Goal: Task Accomplishment & Management: Manage account settings

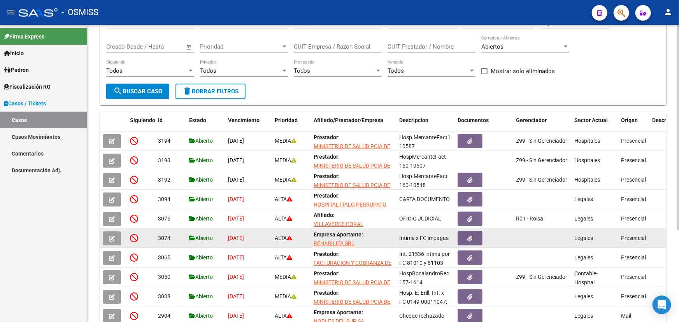
scroll to position [133, 0]
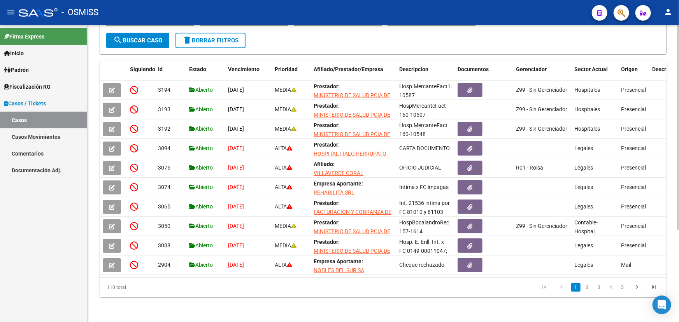
click at [625, 292] on li "5" at bounding box center [623, 287] width 12 height 13
click at [624, 287] on link "5" at bounding box center [622, 287] width 9 height 9
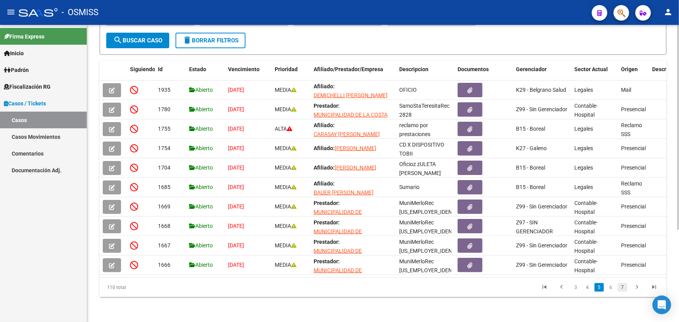
click at [622, 288] on link "7" at bounding box center [622, 287] width 9 height 9
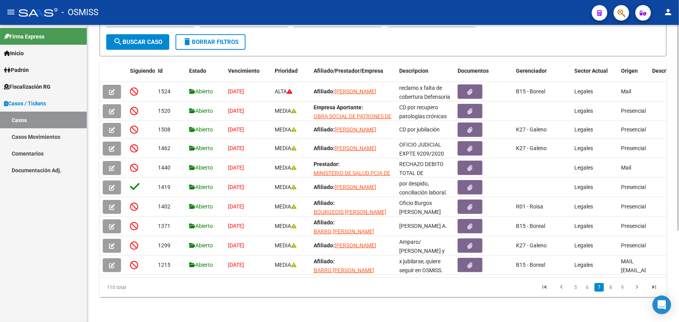
scroll to position [132, 0]
click at [626, 291] on link "9" at bounding box center [622, 287] width 9 height 9
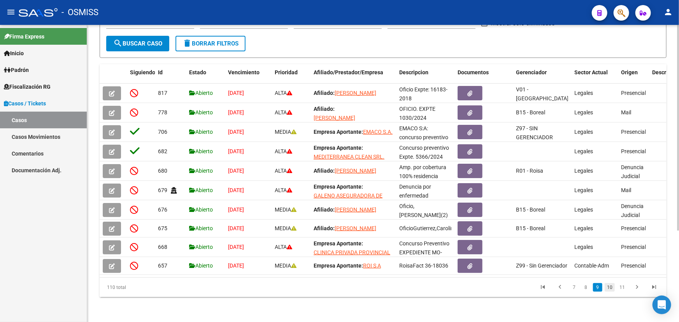
click at [609, 289] on link "10" at bounding box center [610, 287] width 10 height 9
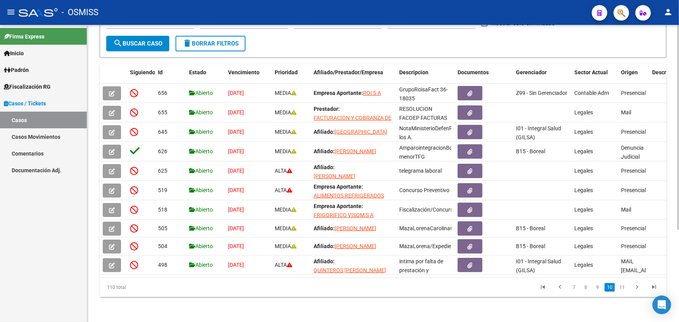
click at [615, 291] on li "10" at bounding box center [609, 287] width 12 height 13
click at [619, 290] on link "11" at bounding box center [622, 287] width 10 height 9
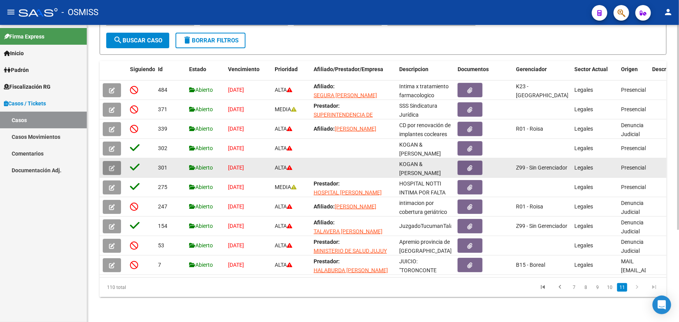
click at [114, 165] on icon "button" at bounding box center [112, 168] width 6 height 6
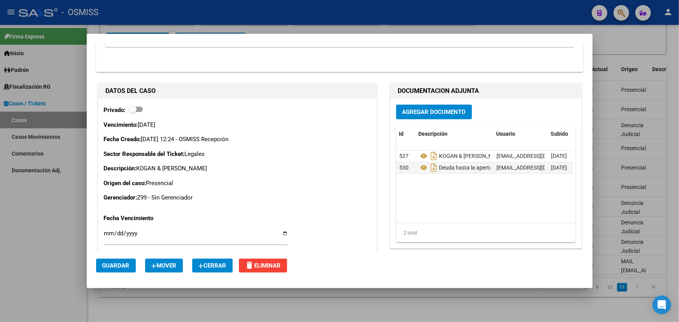
scroll to position [212, 0]
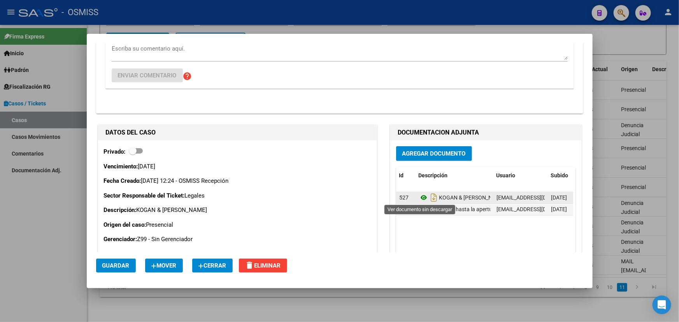
click at [421, 198] on icon at bounding box center [424, 197] width 10 height 9
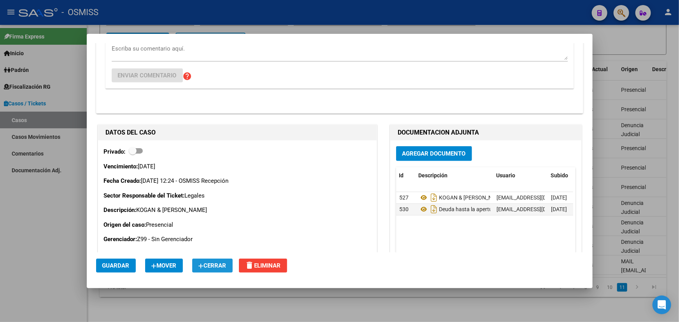
click at [217, 266] on span "Cerrar" at bounding box center [212, 265] width 28 height 7
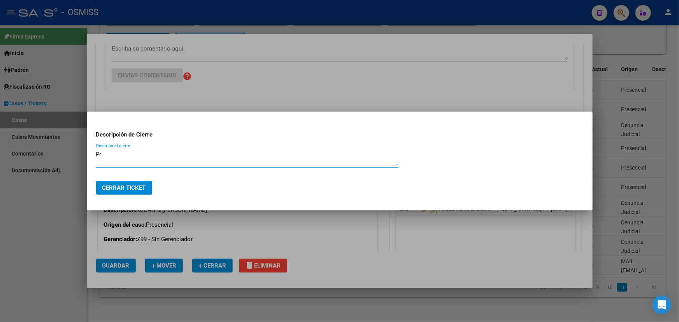
type textarea "P"
type textarea "verificación presentada."
click at [142, 187] on span "Cerrar Ticket" at bounding box center [124, 187] width 44 height 7
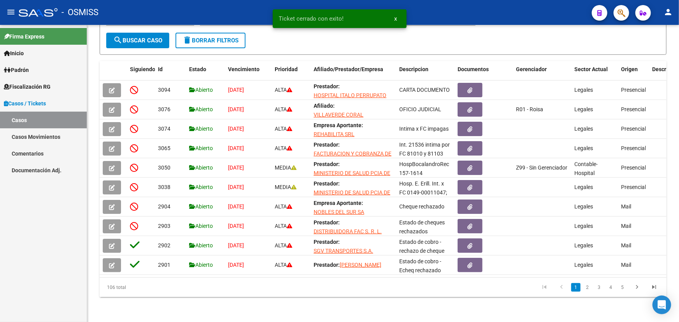
click at [622, 292] on link "5" at bounding box center [622, 287] width 9 height 9
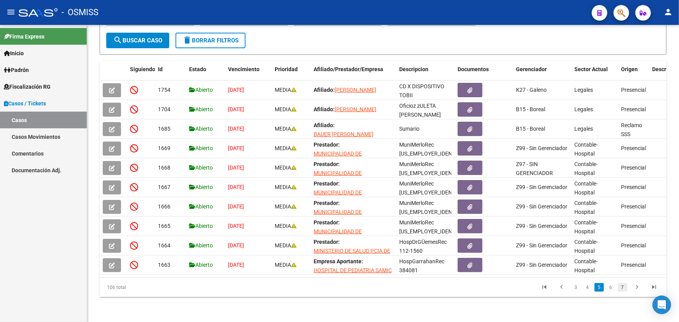
click at [627, 291] on link "7" at bounding box center [622, 287] width 9 height 9
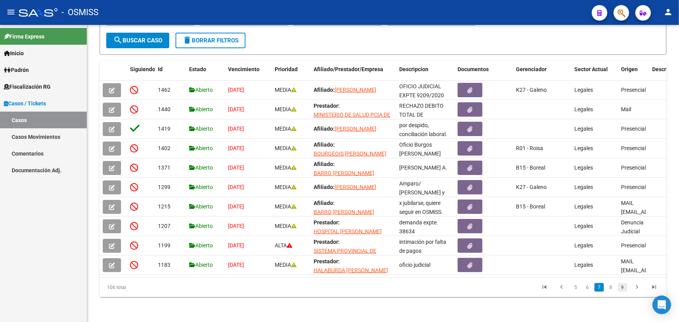
click at [624, 288] on link "9" at bounding box center [622, 287] width 9 height 9
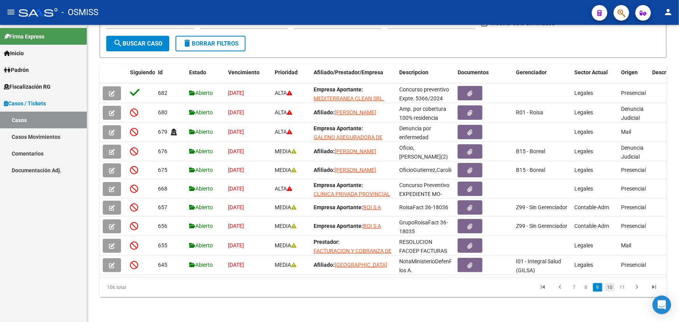
click at [612, 288] on link "10" at bounding box center [610, 287] width 10 height 9
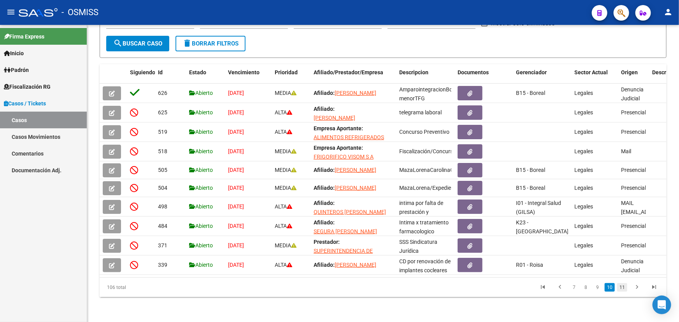
click at [623, 290] on link "11" at bounding box center [622, 287] width 10 height 9
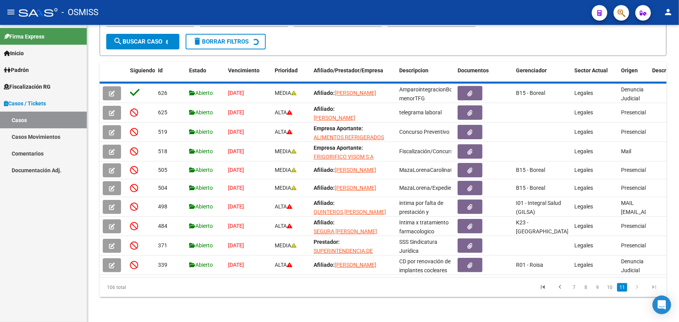
scroll to position [56, 0]
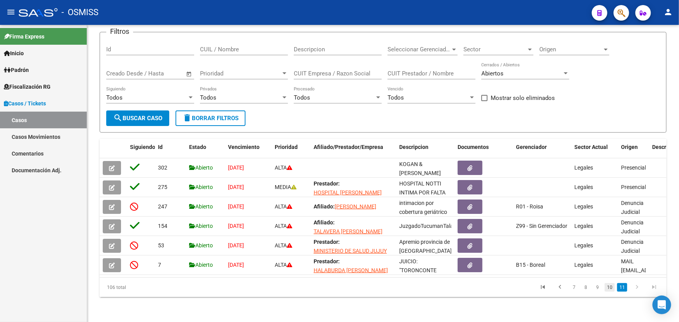
click at [612, 288] on link "10" at bounding box center [610, 287] width 10 height 9
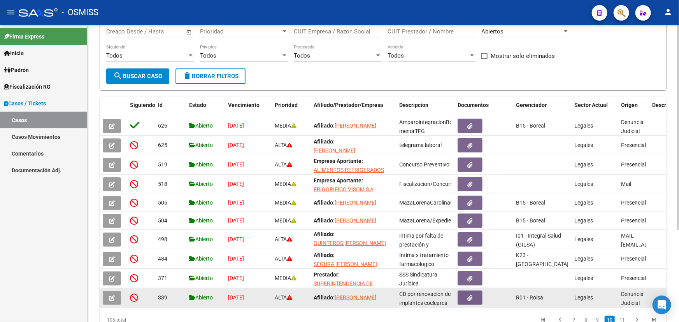
scroll to position [133, 0]
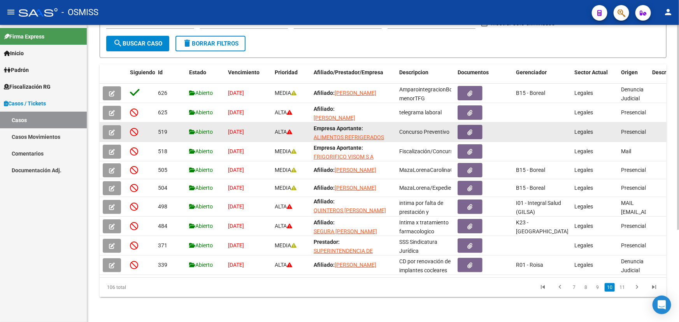
click at [109, 130] on icon "button" at bounding box center [112, 133] width 6 height 6
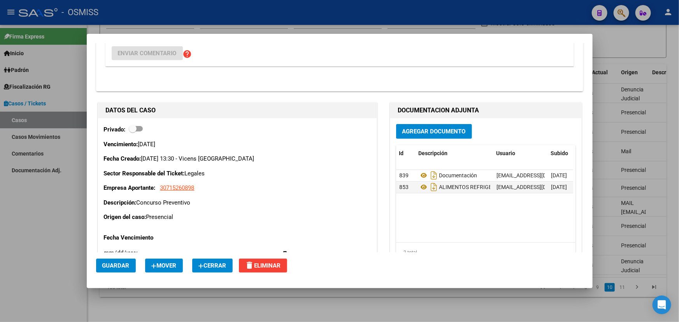
scroll to position [247, 0]
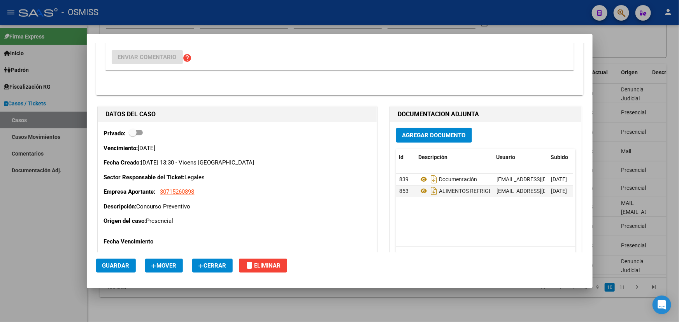
click at [443, 139] on button "Agregar Documento" at bounding box center [434, 135] width 76 height 14
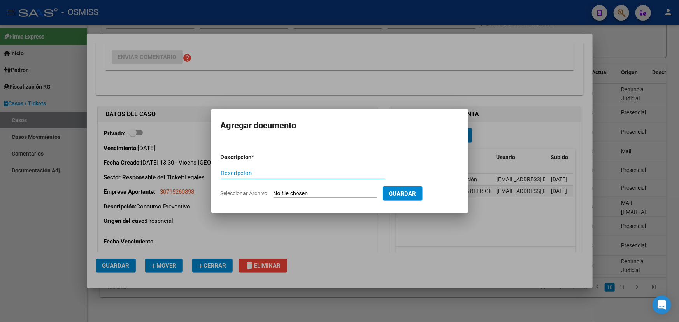
click at [300, 192] on input "Seleccionar Archivo" at bounding box center [324, 193] width 103 height 7
click at [289, 192] on input "Seleccionar Archivo" at bounding box center [324, 193] width 103 height 7
type input "C:\fakepath\pedido verificatorio OSMISS ALIMENTOS REFRIGERADOS.pdf"
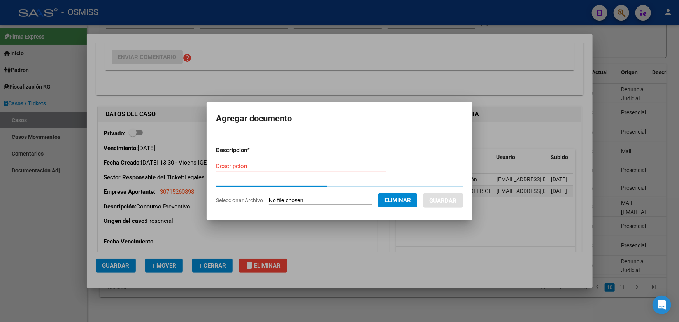
click at [242, 165] on input "Descripcion" at bounding box center [301, 166] width 170 height 7
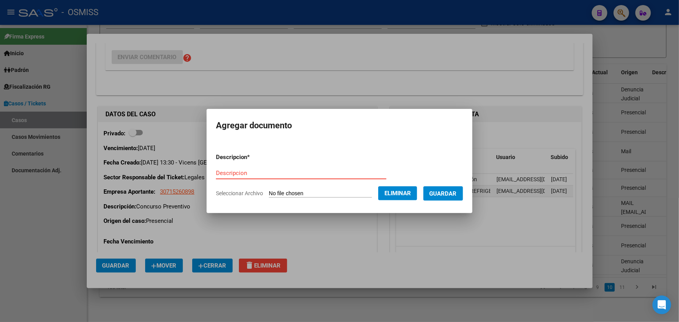
paste input "pedido verificatorio OSMISS ALIMENTOS REFRIGERADOS"
type input "pedido verificatorio OSMISS ALIMENTOS REFRIGERADOS"
click at [449, 190] on span "Guardar" at bounding box center [442, 193] width 27 height 7
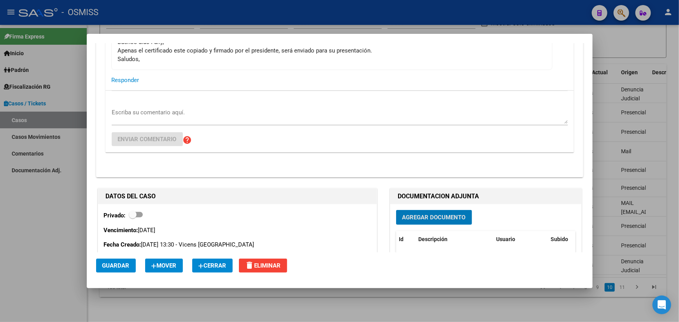
scroll to position [106, 0]
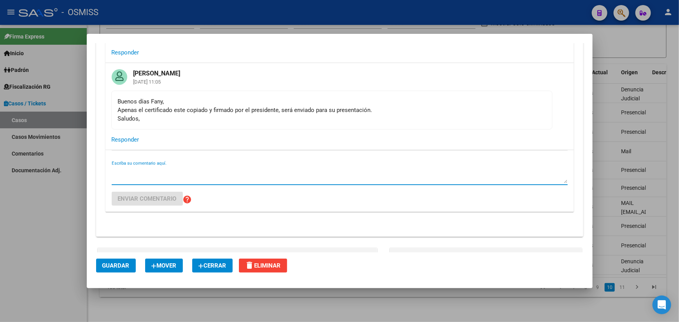
click at [145, 169] on textarea "Escriba su comentario aquí." at bounding box center [340, 176] width 456 height 16
paste textarea "[PERSON_NAME] <[EMAIL_ADDRESS][DOMAIN_NAME]> [DATE] 4:09 p.m. para mí Recibido,…"
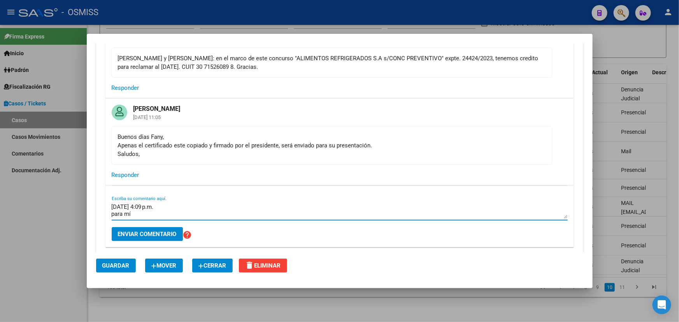
scroll to position [0, 0]
type textarea "[PERSON_NAME] <[EMAIL_ADDRESS][DOMAIN_NAME]> [DATE] 4:09 p.m. para mí Recibido,…"
click at [137, 239] on button "Enviar comentario" at bounding box center [147, 234] width 71 height 14
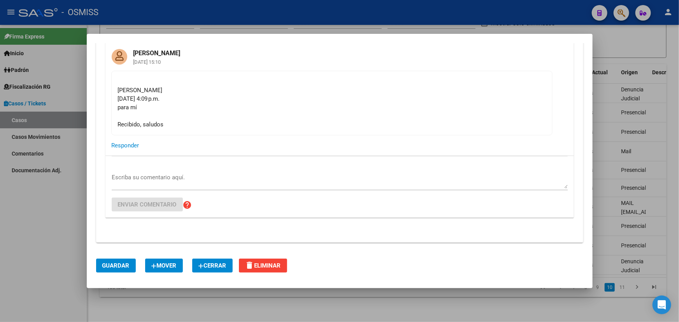
scroll to position [247, 0]
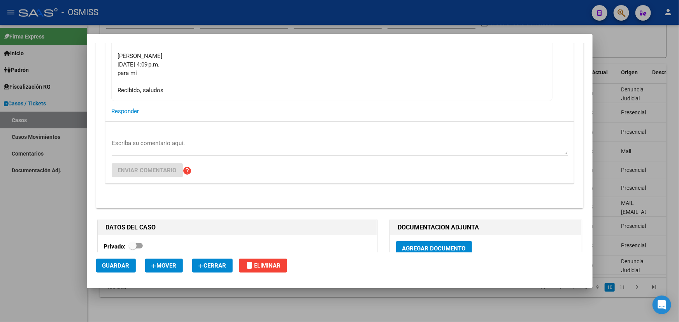
click at [215, 268] on span "Cerrar" at bounding box center [212, 265] width 28 height 7
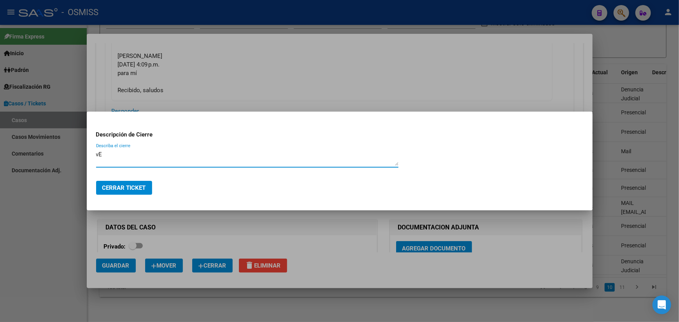
type textarea "v"
type textarea "Verificación presentada."
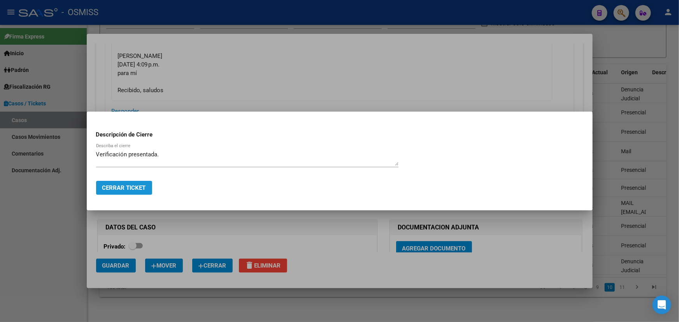
click at [121, 189] on span "Cerrar Ticket" at bounding box center [124, 187] width 44 height 7
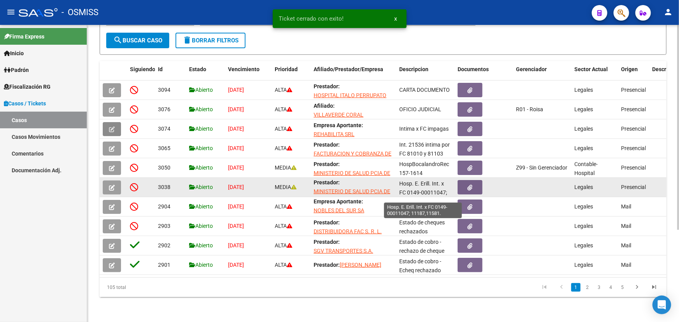
scroll to position [1, 0]
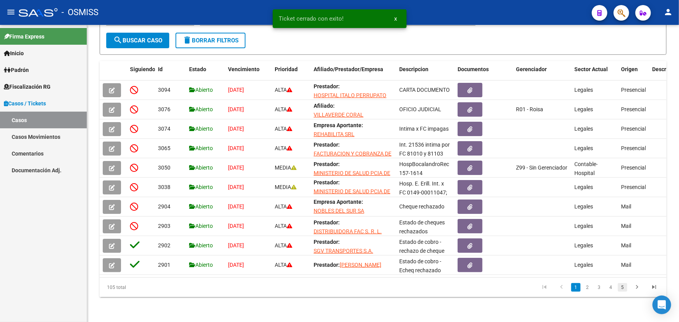
click at [624, 288] on link "5" at bounding box center [622, 287] width 9 height 9
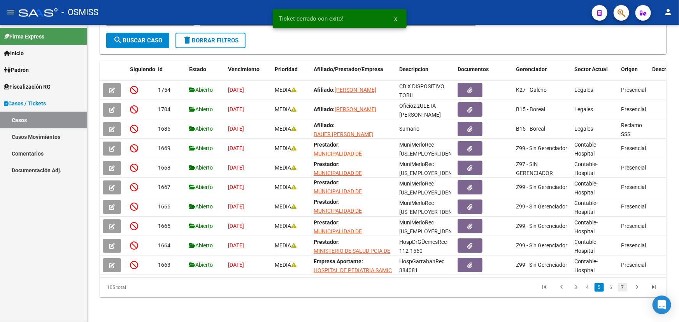
click at [626, 287] on link "7" at bounding box center [622, 287] width 9 height 9
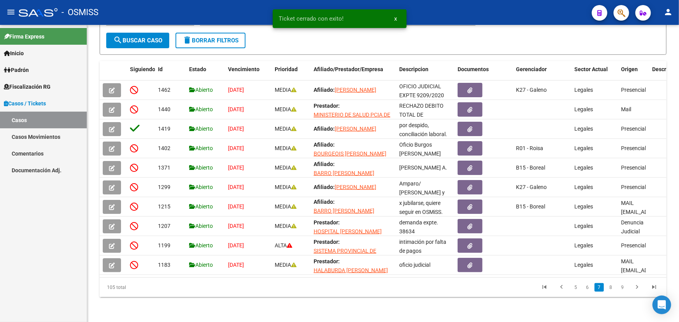
scroll to position [132, 0]
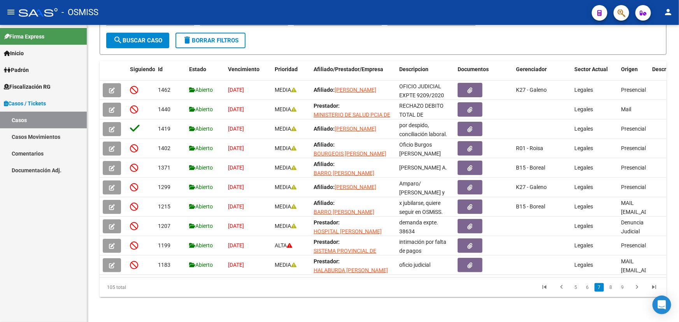
click at [627, 286] on li "9" at bounding box center [623, 287] width 12 height 13
click at [626, 286] on link "9" at bounding box center [622, 287] width 9 height 9
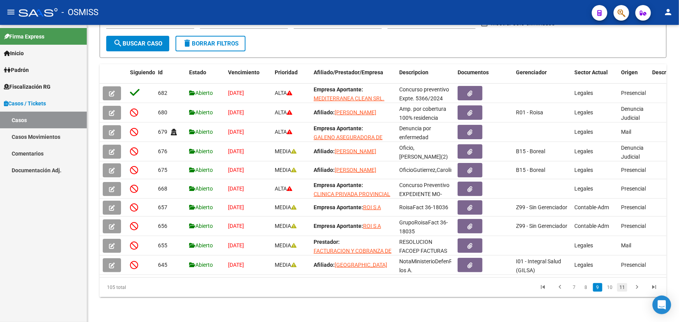
click at [623, 288] on link "11" at bounding box center [622, 287] width 10 height 9
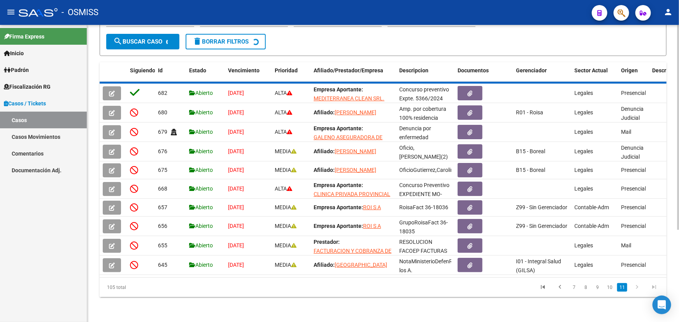
scroll to position [36, 0]
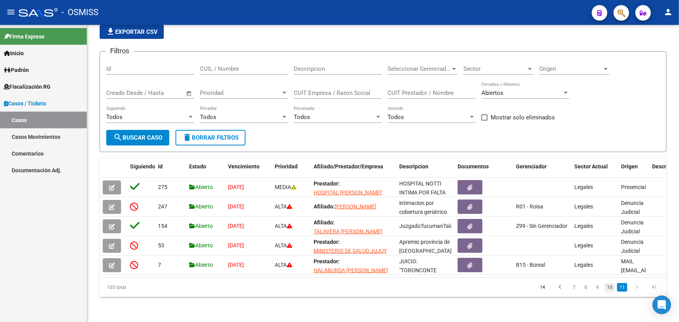
click at [612, 290] on link "10" at bounding box center [610, 287] width 10 height 9
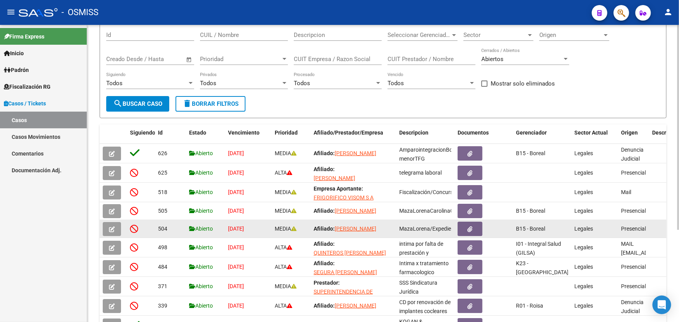
scroll to position [107, 0]
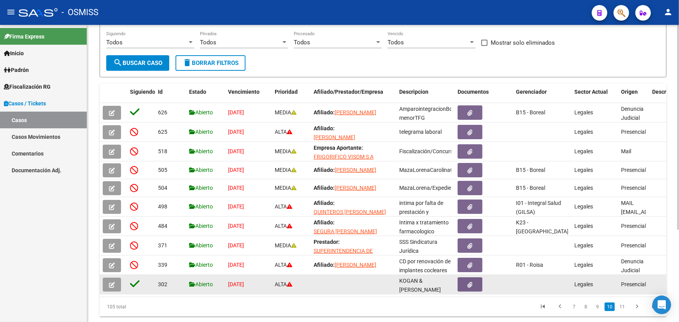
click at [110, 284] on icon "button" at bounding box center [112, 285] width 6 height 6
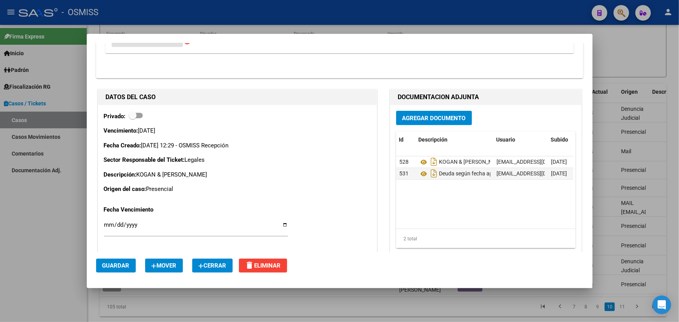
scroll to position [318, 0]
click at [420, 115] on span "Agregar Documento" at bounding box center [433, 117] width 63 height 7
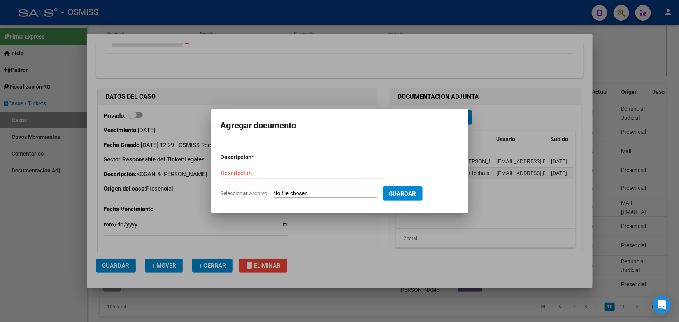
click at [338, 194] on input "Seleccionar Archivo" at bounding box center [324, 193] width 103 height 7
type input "C:\fakepath\Gestiones de ventas srl s CONCURso completo.pdf"
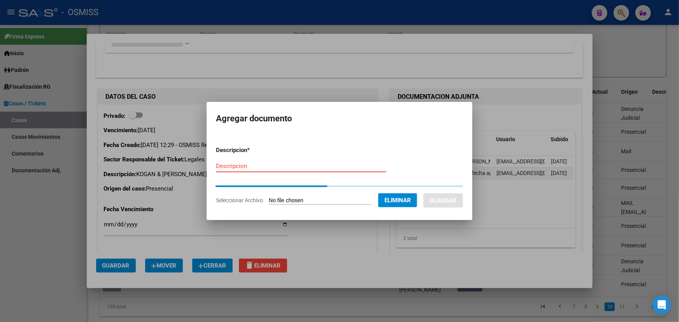
click at [231, 166] on input "Descripcion" at bounding box center [301, 166] width 170 height 7
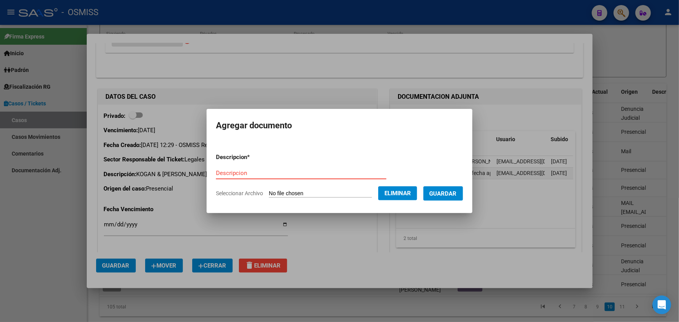
paste input "Gestiones de ventas srl s CONCURso completo"
type input "Gestiones de ventas srl s CONCURso completo"
click at [448, 195] on span "Guardar" at bounding box center [442, 193] width 27 height 7
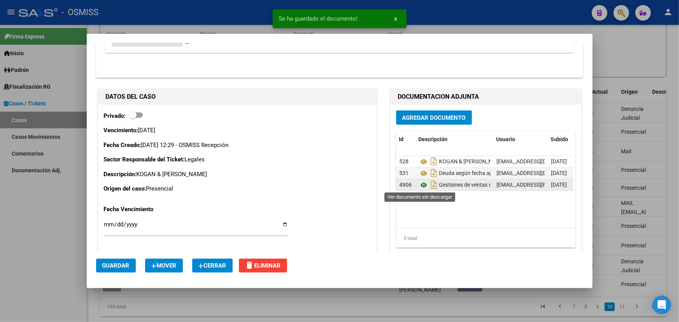
click at [422, 186] on icon at bounding box center [424, 185] width 10 height 9
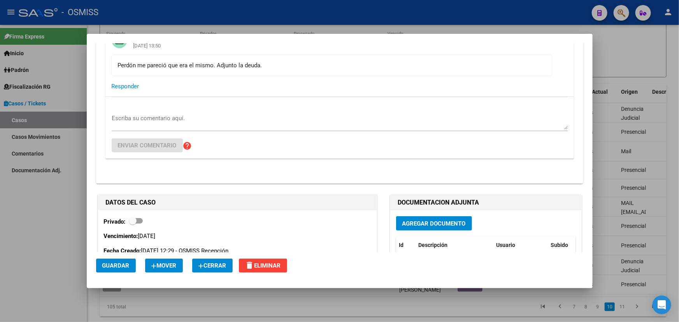
scroll to position [212, 0]
click at [146, 117] on textarea "Escriba su comentario aquí." at bounding box center [340, 122] width 456 height 16
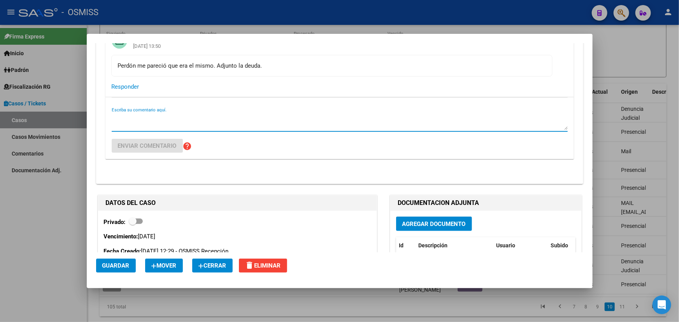
paste textarea "[PERSON_NAME] <[EMAIL_ADDRESS][DOMAIN_NAME]> [DATE] 4:10 p.m. para mí Por recib…"
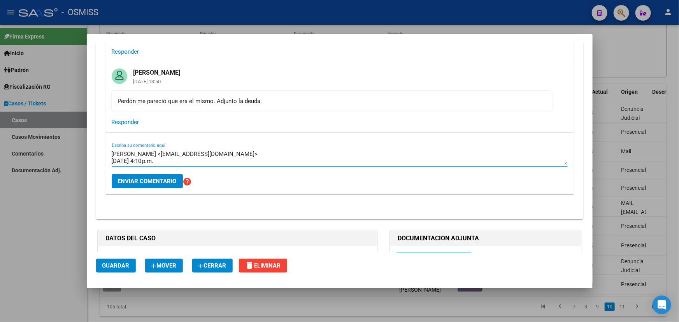
scroll to position [63, 0]
type textarea "[PERSON_NAME] <[EMAIL_ADDRESS][DOMAIN_NAME]> [DATE] 4:10 p.m. para mí Por recib…"
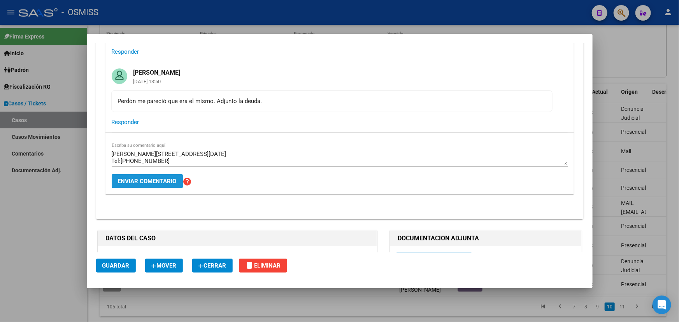
click at [170, 181] on span "Enviar comentario" at bounding box center [147, 181] width 59 height 7
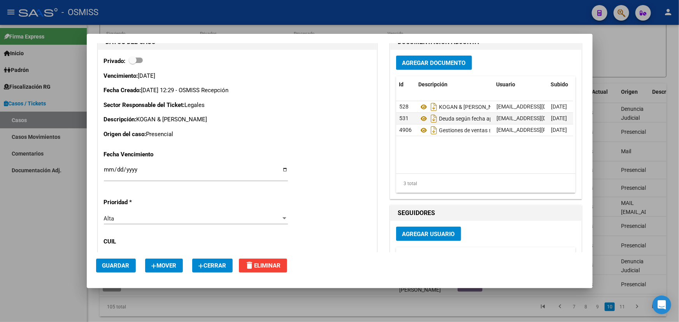
scroll to position [530, 0]
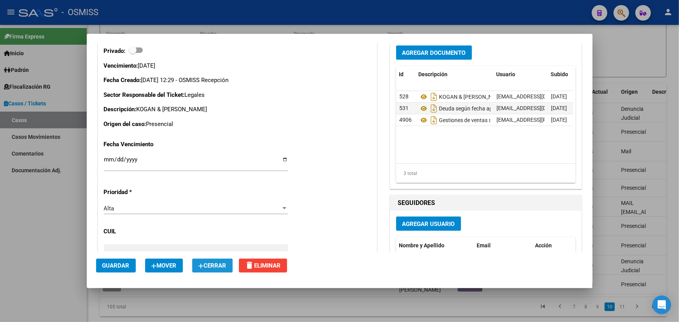
click at [217, 264] on span "Cerrar" at bounding box center [212, 265] width 28 height 7
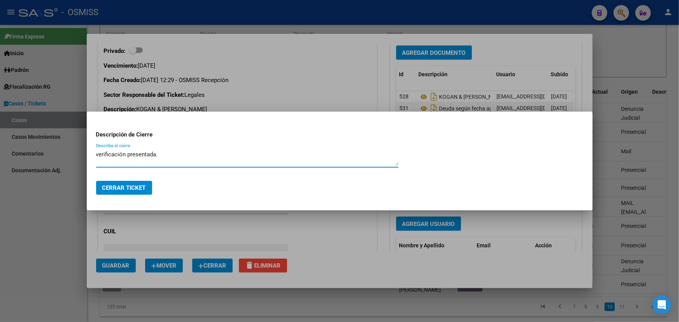
type textarea "verificación presentada."
click at [136, 189] on span "Cerrar Ticket" at bounding box center [124, 187] width 44 height 7
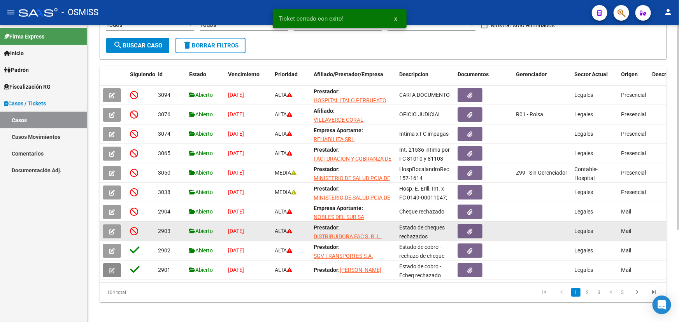
scroll to position [133, 0]
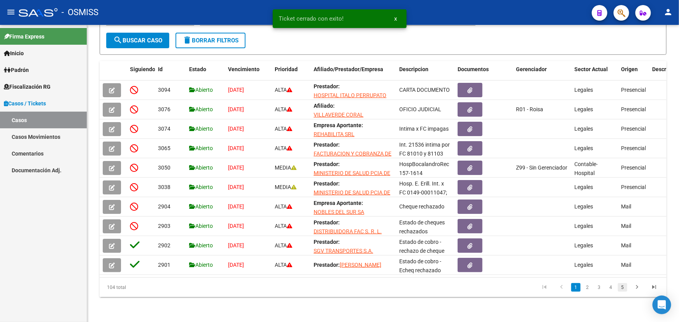
click at [623, 289] on link "5" at bounding box center [622, 287] width 9 height 9
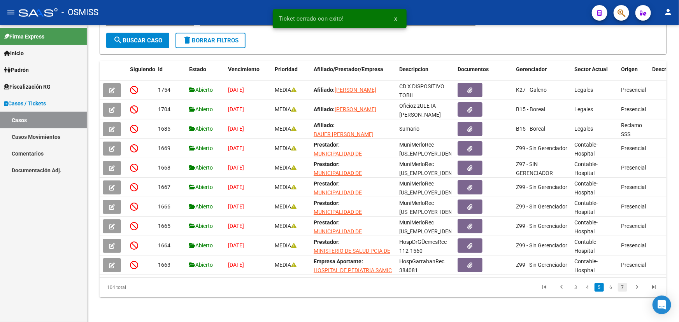
click at [624, 290] on link "7" at bounding box center [622, 287] width 9 height 9
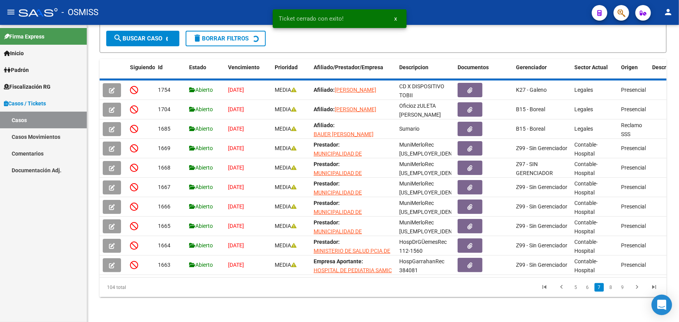
scroll to position [132, 0]
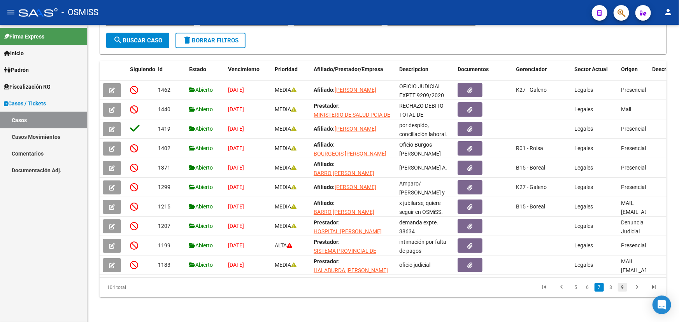
click at [618, 286] on link "9" at bounding box center [622, 287] width 9 height 9
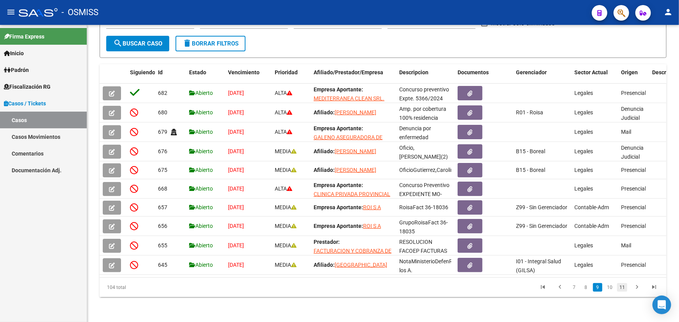
click at [622, 289] on link "11" at bounding box center [622, 287] width 10 height 9
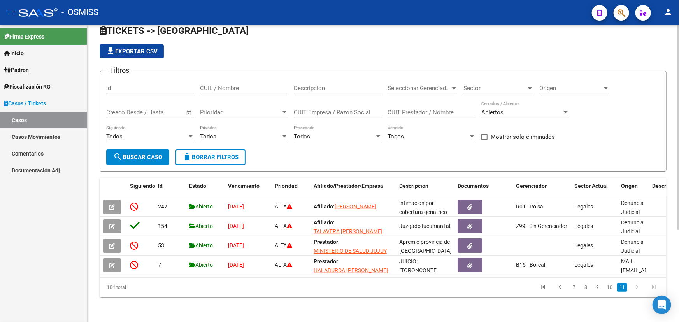
scroll to position [17, 0]
click at [611, 289] on link "10" at bounding box center [610, 287] width 10 height 9
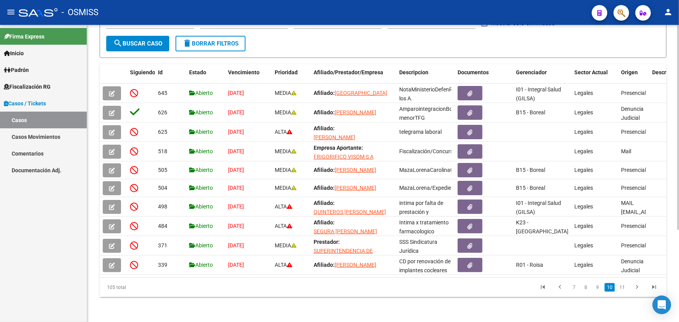
scroll to position [133, 0]
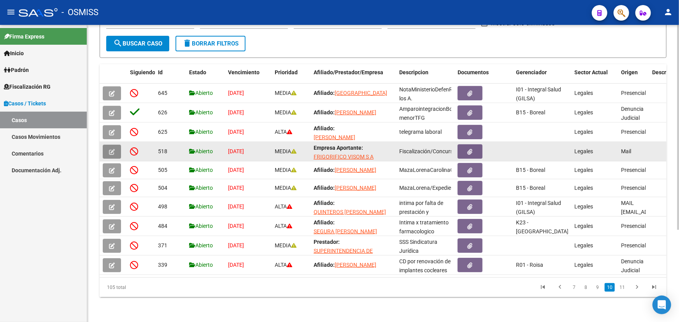
click at [112, 149] on icon "button" at bounding box center [112, 152] width 6 height 6
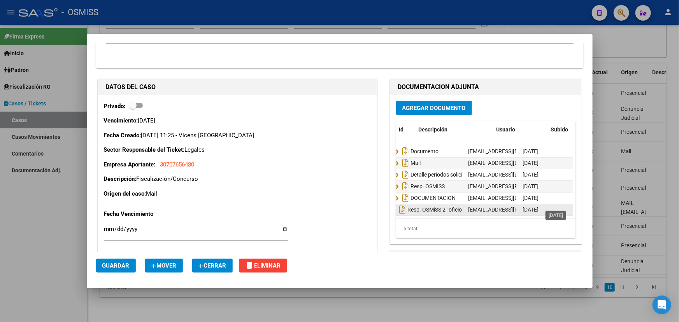
scroll to position [5, 58]
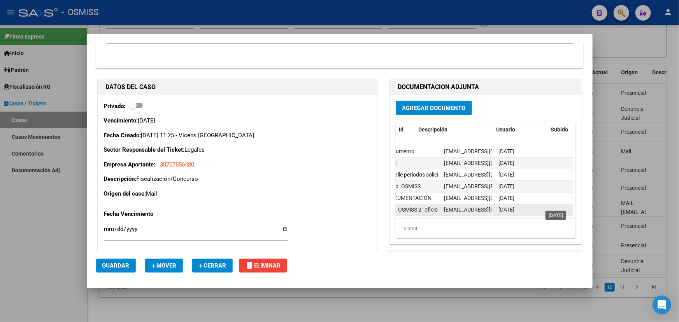
drag, startPoint x: 447, startPoint y: 201, endPoint x: 563, endPoint y: 203, distance: 115.2
click at [563, 204] on div "3774 Resp. OSMiSS 2° oficio [EMAIL_ADDRESS][PERSON_NAME][DOMAIN_NAME] - [PERSON…" at bounding box center [459, 210] width 230 height 12
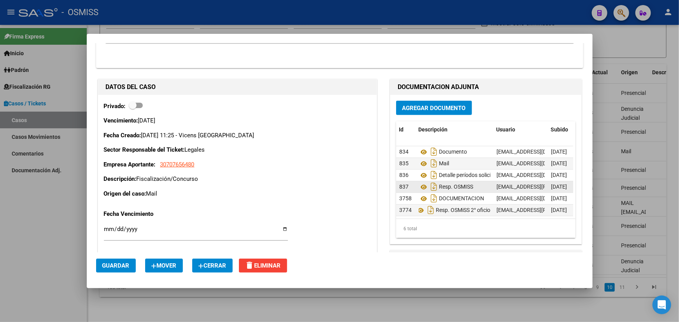
scroll to position [5, 0]
click at [417, 205] on icon at bounding box center [420, 209] width 10 height 9
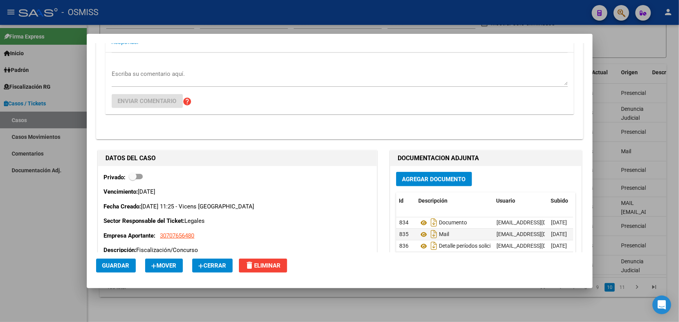
scroll to position [283, 0]
click at [210, 263] on span "Cerrar" at bounding box center [212, 265] width 28 height 7
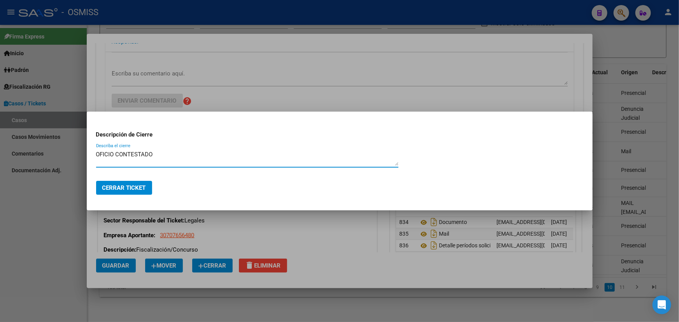
type textarea "OFICIO CONTESTADO"
click at [118, 189] on span "Cerrar Ticket" at bounding box center [124, 187] width 44 height 7
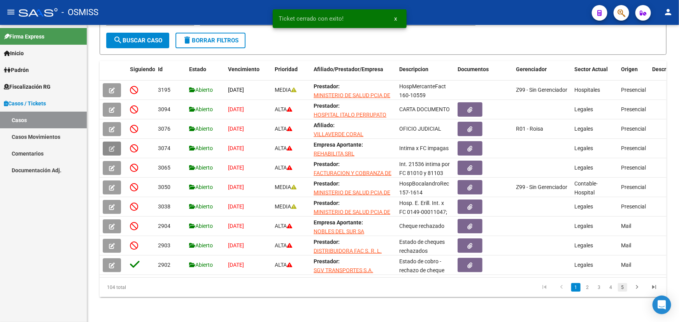
click at [626, 291] on link "5" at bounding box center [622, 287] width 9 height 9
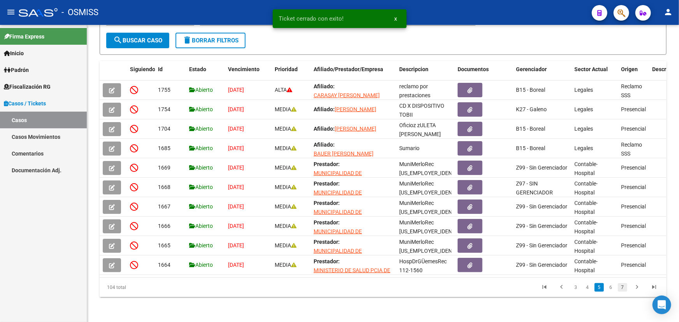
click at [624, 291] on link "7" at bounding box center [622, 287] width 9 height 9
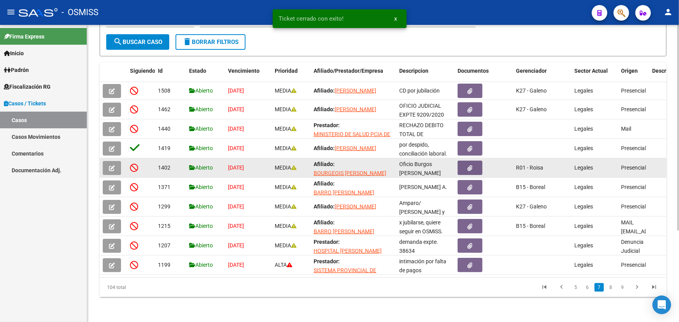
scroll to position [26, 0]
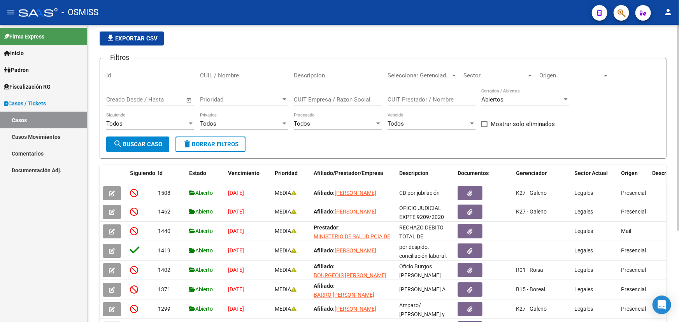
click at [486, 74] on span "Sector" at bounding box center [494, 75] width 63 height 7
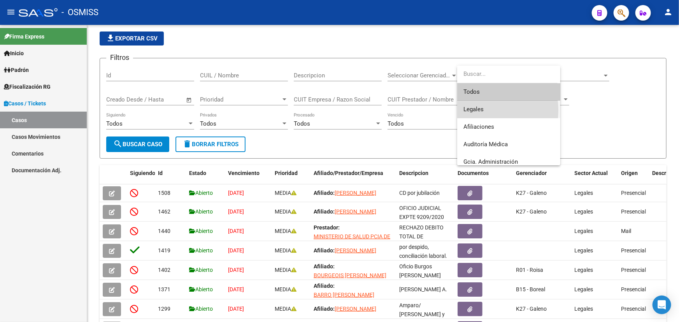
click at [485, 110] on span "Legales" at bounding box center [508, 110] width 91 height 18
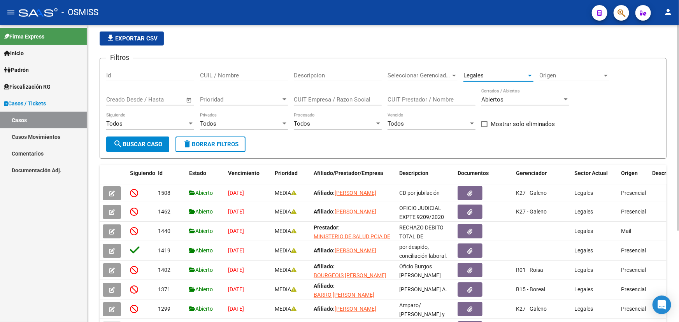
click at [131, 144] on span "search Buscar Caso" at bounding box center [137, 144] width 49 height 7
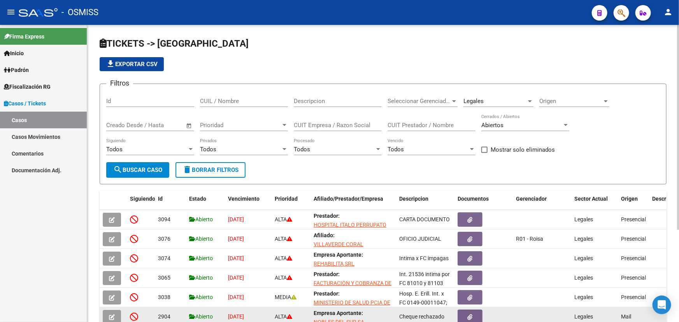
scroll to position [133, 0]
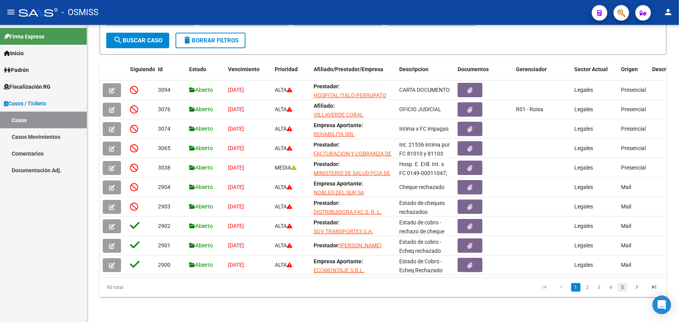
click at [622, 288] on link "5" at bounding box center [622, 287] width 9 height 9
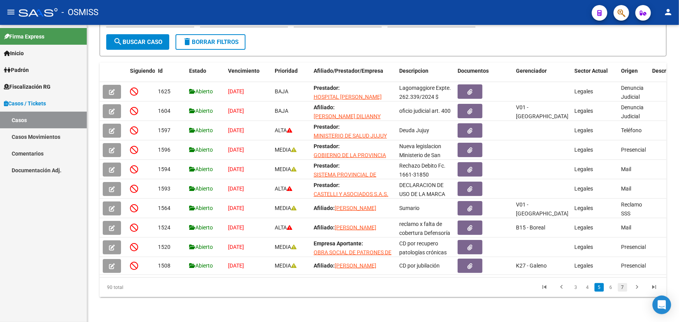
click at [624, 283] on link "7" at bounding box center [622, 287] width 9 height 9
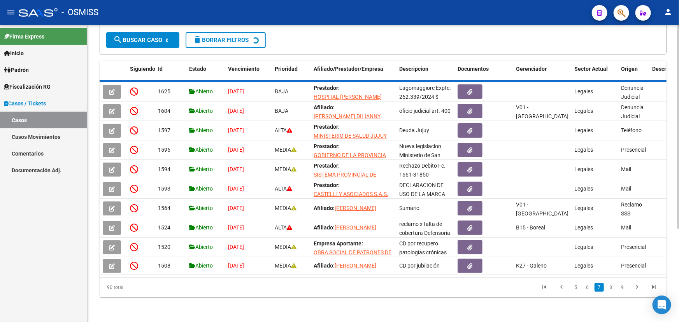
scroll to position [132, 0]
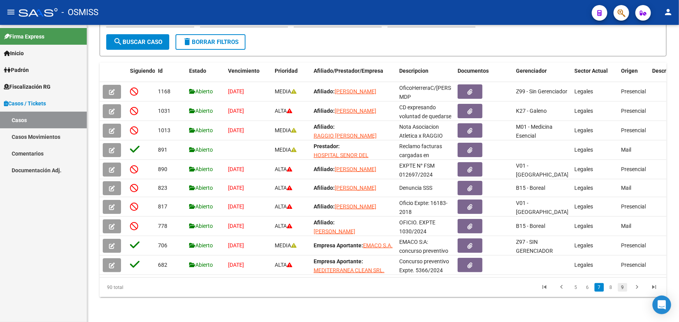
click at [625, 288] on link "9" at bounding box center [622, 287] width 9 height 9
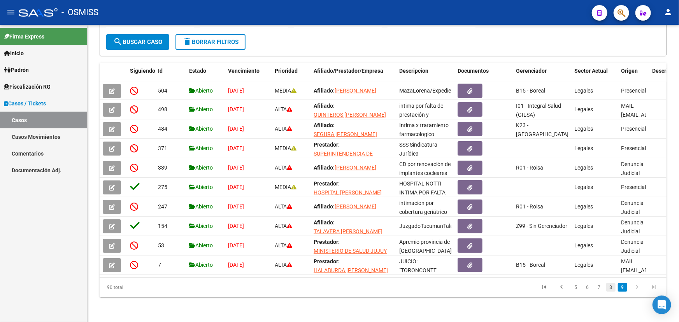
click at [614, 292] on link "8" at bounding box center [610, 287] width 9 height 9
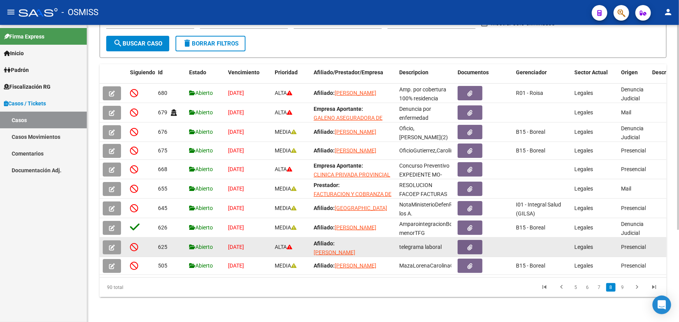
click at [111, 245] on icon "button" at bounding box center [112, 248] width 6 height 6
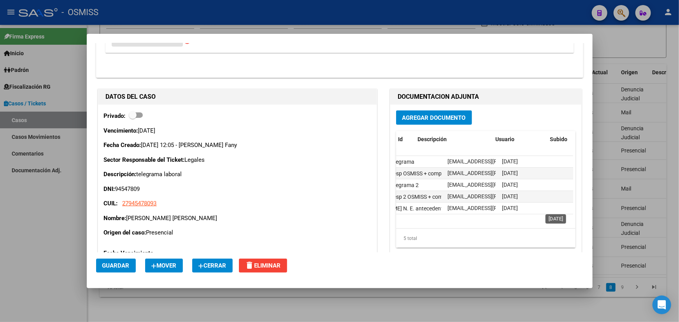
scroll to position [0, 52]
drag, startPoint x: 454, startPoint y: 208, endPoint x: 575, endPoint y: 211, distance: 121.0
click at [575, 211] on div "Agregar Documento Id Descripción Usuario Subido Accion 947 telegrama [EMAIL_ADD…" at bounding box center [485, 179] width 191 height 149
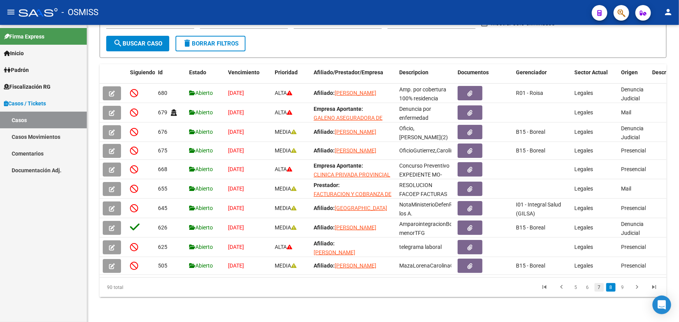
click at [600, 292] on link "7" at bounding box center [598, 287] width 9 height 9
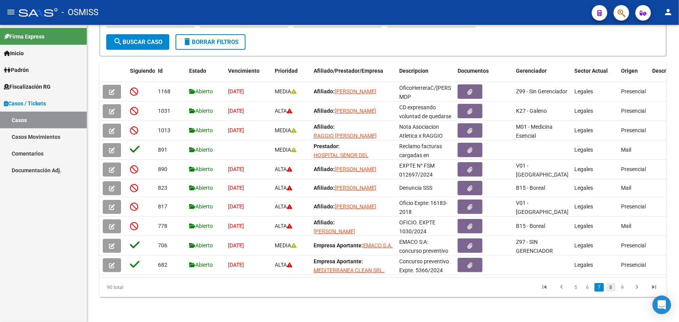
click at [612, 286] on link "8" at bounding box center [610, 287] width 9 height 9
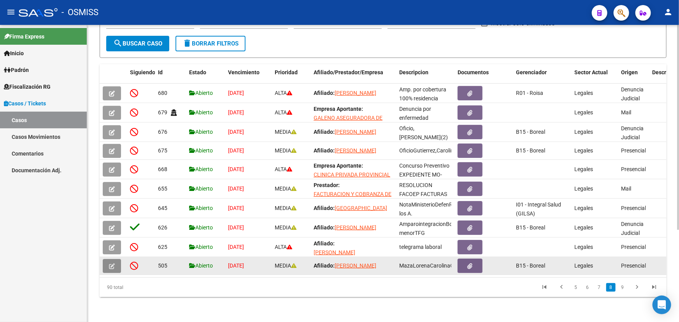
click at [113, 263] on icon "button" at bounding box center [112, 266] width 6 height 6
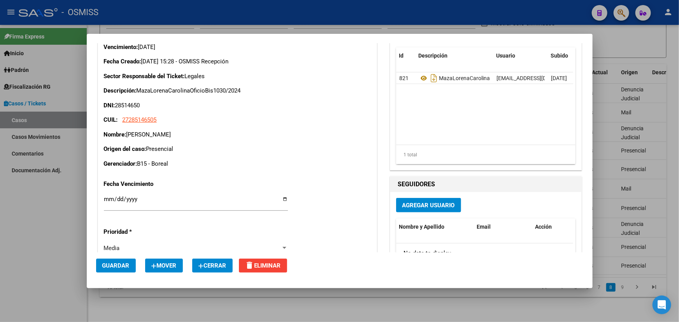
scroll to position [141, 0]
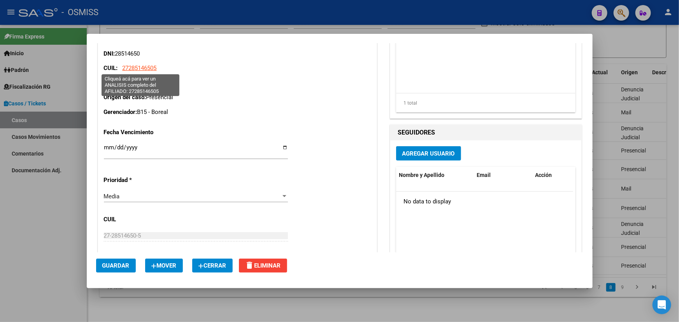
click at [134, 65] on span "27285146505" at bounding box center [140, 68] width 34 height 7
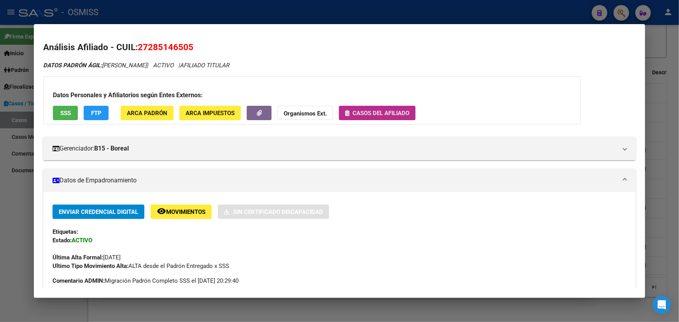
click at [383, 110] on span "Casos del afiliado" at bounding box center [380, 113] width 57 height 7
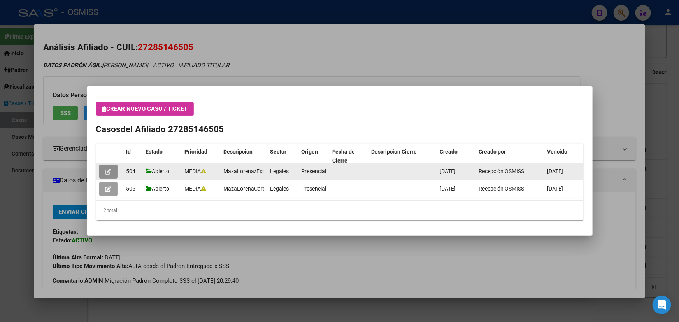
click at [109, 170] on icon "button" at bounding box center [108, 172] width 6 height 6
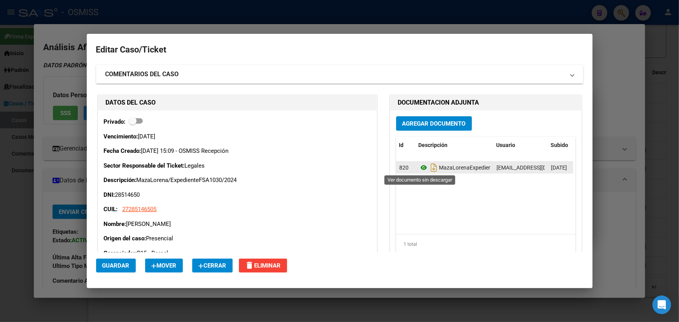
click at [419, 168] on icon at bounding box center [424, 167] width 10 height 9
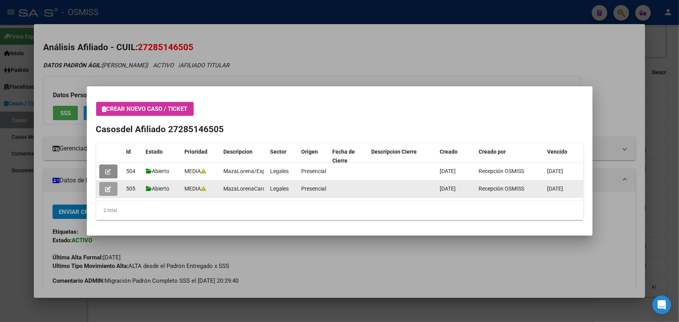
click at [112, 191] on button "button" at bounding box center [108, 189] width 18 height 14
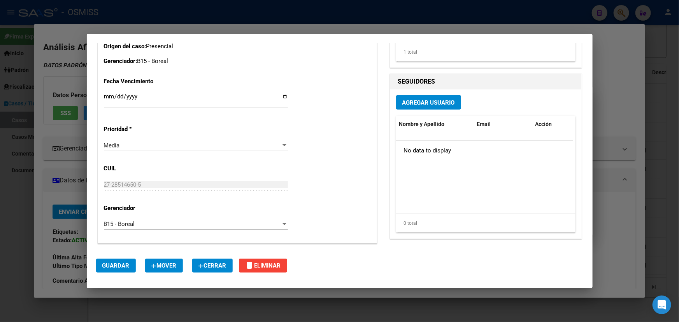
scroll to position [35, 0]
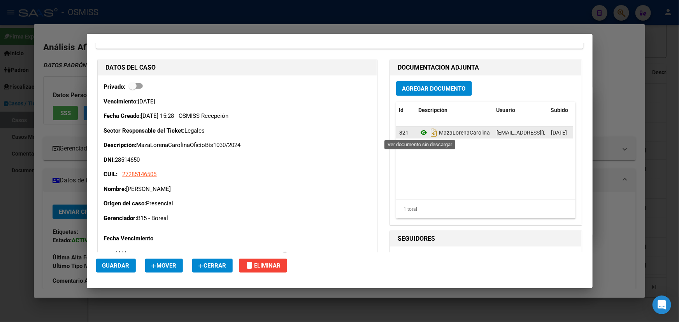
click at [422, 132] on icon at bounding box center [424, 132] width 10 height 9
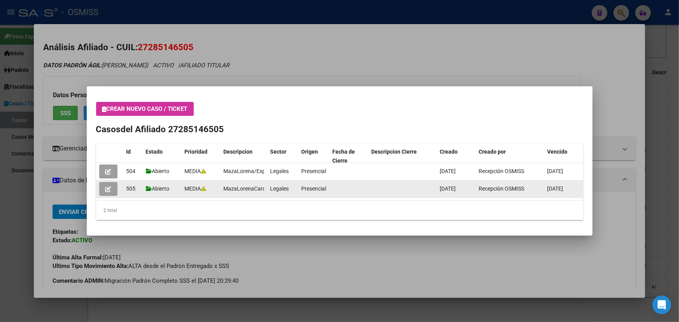
drag, startPoint x: 137, startPoint y: 190, endPoint x: 126, endPoint y: 191, distance: 11.3
click at [126, 191] on div "505" at bounding box center [132, 188] width 13 height 9
copy span "505"
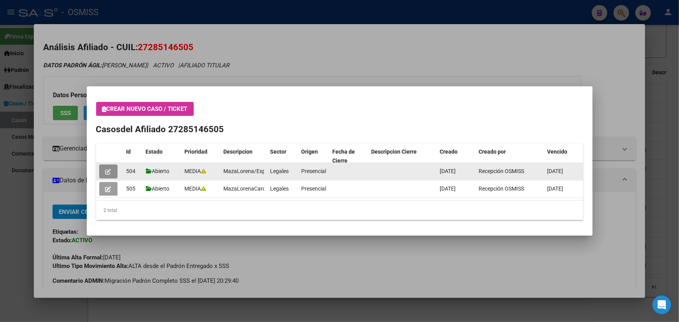
click at [111, 174] on button "button" at bounding box center [108, 172] width 18 height 14
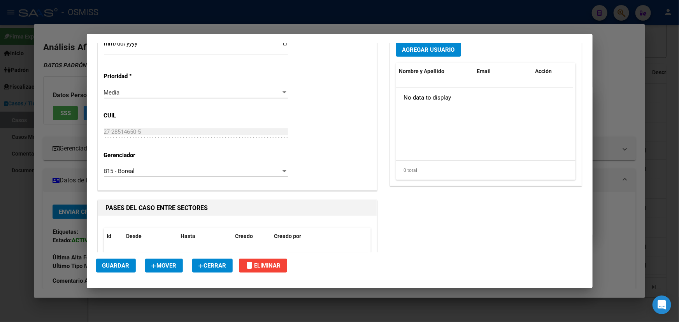
scroll to position [247, 0]
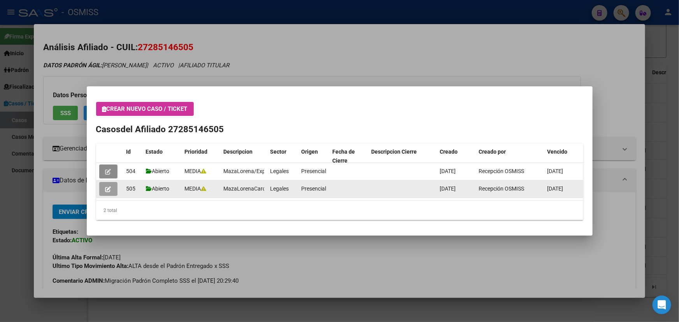
click at [112, 191] on button "button" at bounding box center [108, 189] width 18 height 14
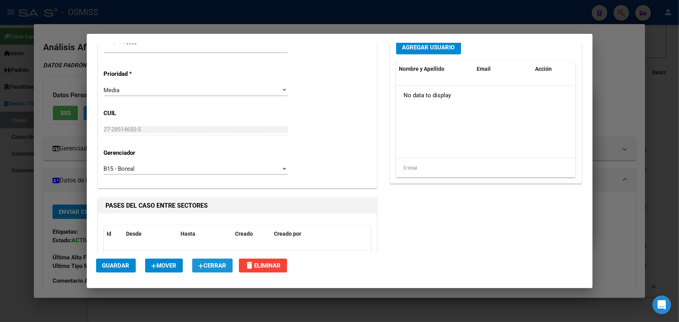
click at [215, 267] on span "Cerrar" at bounding box center [212, 265] width 28 height 7
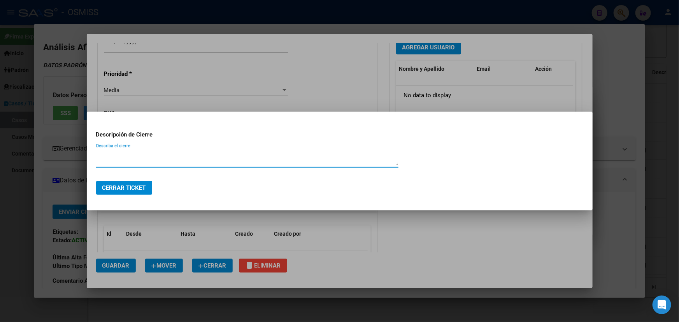
type textarea "c"
type textarea "C"
paste textarea "505"
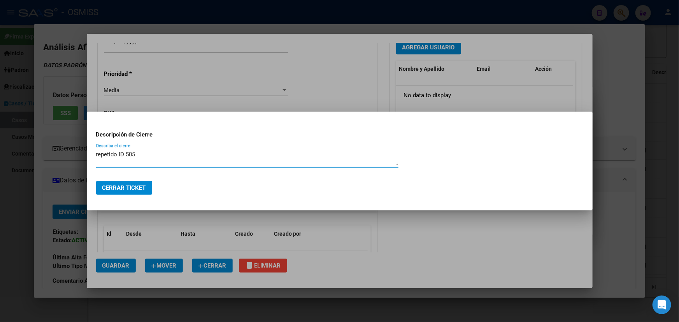
type textarea "repetido ID 505"
click at [134, 180] on mat-dialog-actions "Cerrar Ticket" at bounding box center [339, 188] width 487 height 26
click at [126, 186] on span "Cerrar Ticket" at bounding box center [124, 187] width 44 height 7
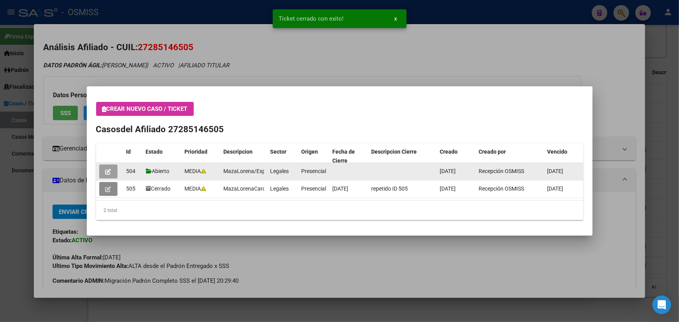
click at [106, 175] on icon "button" at bounding box center [108, 172] width 6 height 6
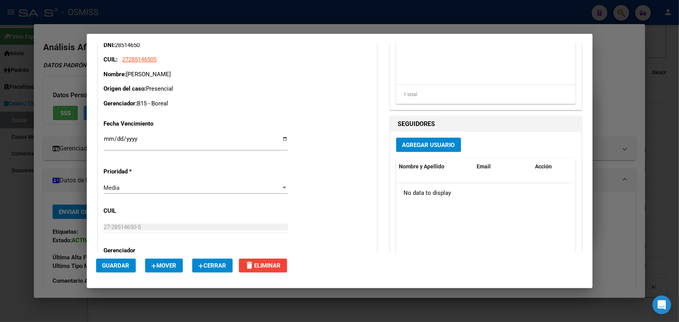
scroll to position [97, 0]
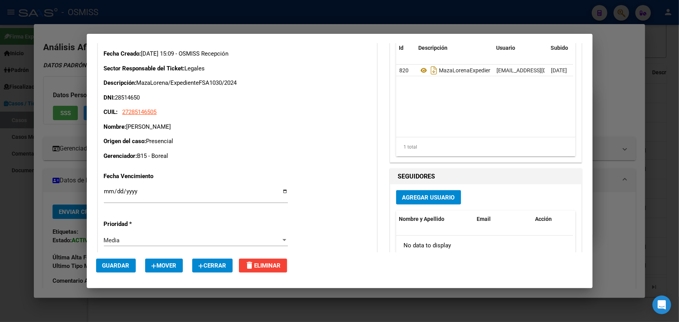
drag, startPoint x: 212, startPoint y: 85, endPoint x: 250, endPoint y: 85, distance: 37.3
click at [250, 85] on p "Descripción: MazaLorena/ExpedienteFSA1030/2024" at bounding box center [237, 83] width 267 height 9
click at [230, 108] on p "CUIL: 27285146505" at bounding box center [237, 112] width 267 height 9
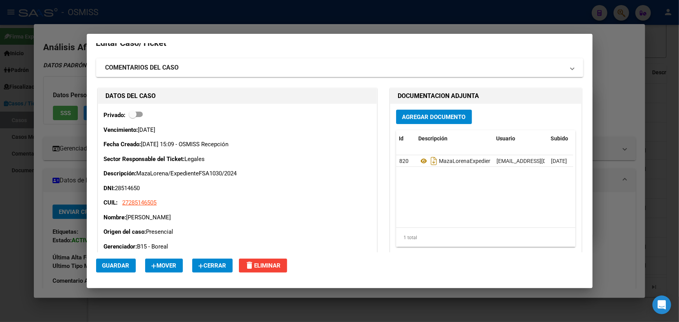
scroll to position [0, 0]
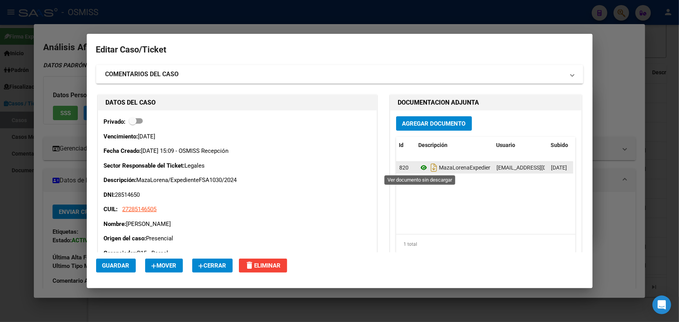
click at [423, 168] on icon at bounding box center [424, 167] width 10 height 9
click at [423, 167] on icon at bounding box center [424, 167] width 10 height 9
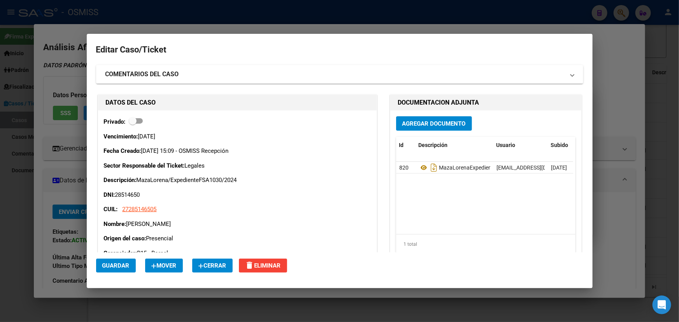
click at [422, 129] on button "Agregar Documento" at bounding box center [434, 123] width 76 height 14
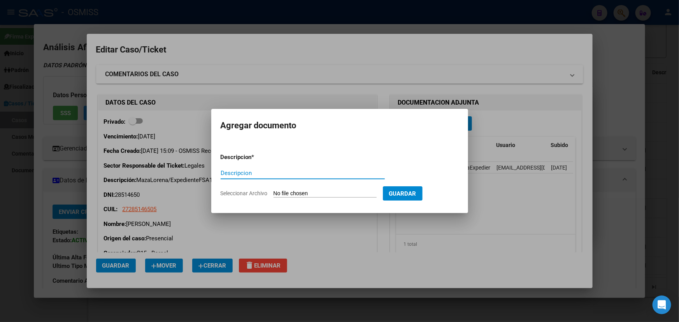
click at [294, 192] on input "Seleccionar Archivo" at bounding box center [324, 193] width 103 height 7
type input "C:\fakepath\MAZA DEMANDA.pdf"
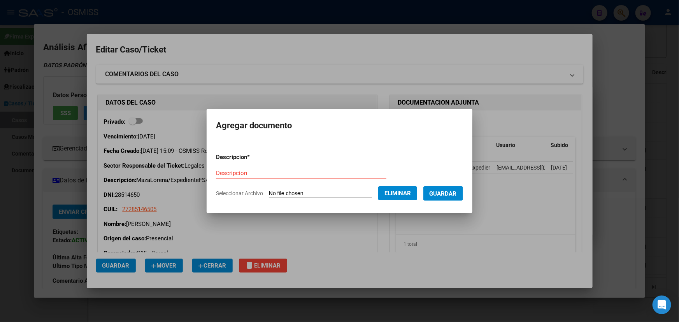
click at [226, 167] on div "Descripcion" at bounding box center [301, 173] width 170 height 12
type input "v"
paste input "MAZA DEMANDA"
type input "MAZA DEMANDA"
click at [444, 191] on span "Guardar" at bounding box center [442, 193] width 27 height 7
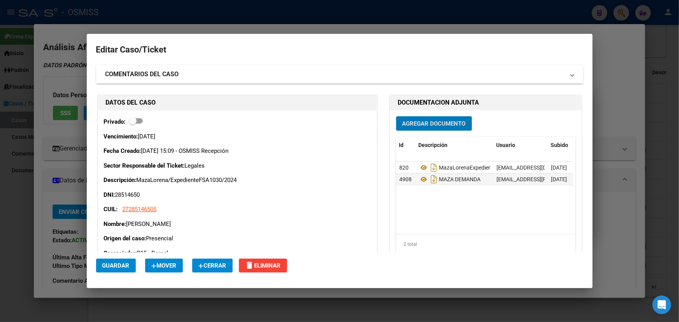
click at [421, 120] on span "Agregar Documento" at bounding box center [433, 123] width 63 height 7
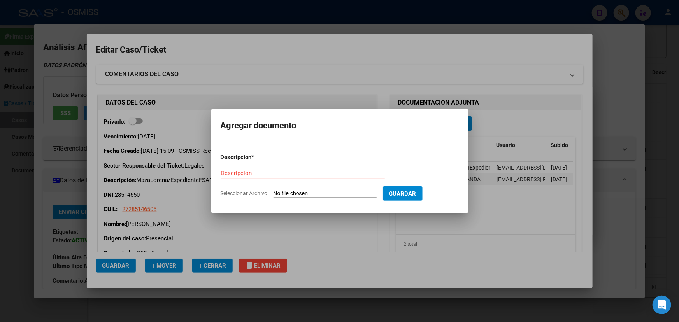
click at [301, 194] on input "Seleccionar Archivo" at bounding box center [324, 193] width 103 height 7
type input "C:\fakepath\MAZA MEDIDA CAUTELAR.pdf"
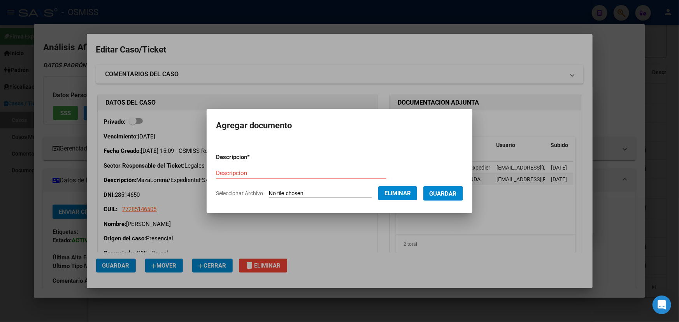
click at [232, 171] on input "Descripcion" at bounding box center [301, 173] width 170 height 7
paste input "MAZA MEDIDA CAUTELAR"
type input "MAZA MEDIDA CAUTELAR"
click at [457, 194] on span "Guardar" at bounding box center [442, 193] width 27 height 7
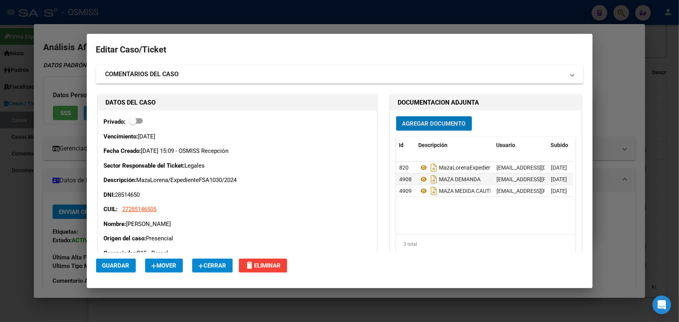
click at [121, 70] on strong "COMENTARIOS DEL CASO" at bounding box center [142, 74] width 74 height 9
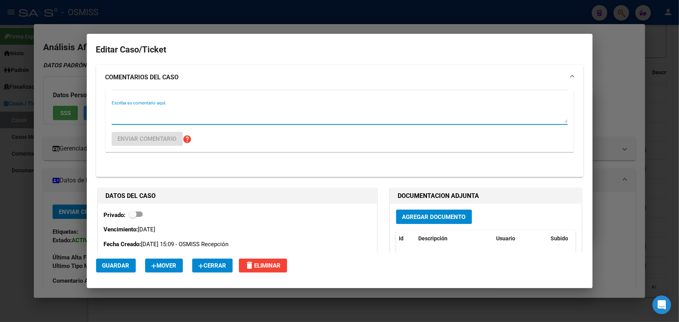
click at [139, 116] on textarea "Escriba su comentario aquí." at bounding box center [340, 115] width 456 height 16
paste textarea "[DATE] Tipo actuacion:FIRMA DESPACHO Detalle:POR RECIBIDAS ACTUACIONES DE CAMAR…"
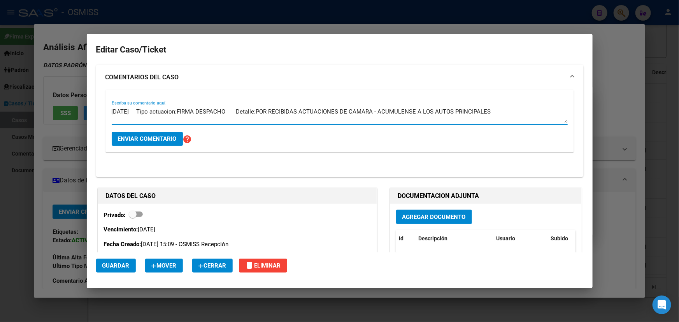
type textarea "[DATE] Tipo actuacion:FIRMA DESPACHO Detalle:POR RECIBIDAS ACTUACIONES DE CAMAR…"
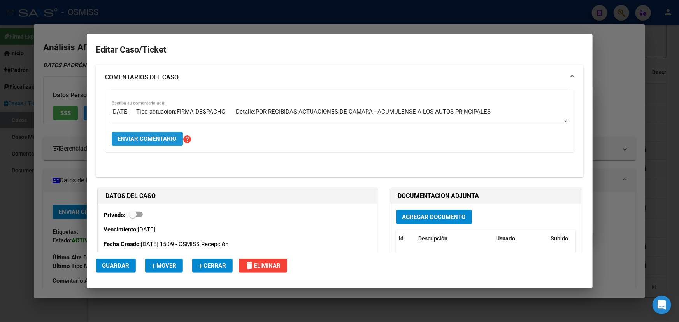
click at [146, 140] on span "Enviar comentario" at bounding box center [147, 138] width 59 height 7
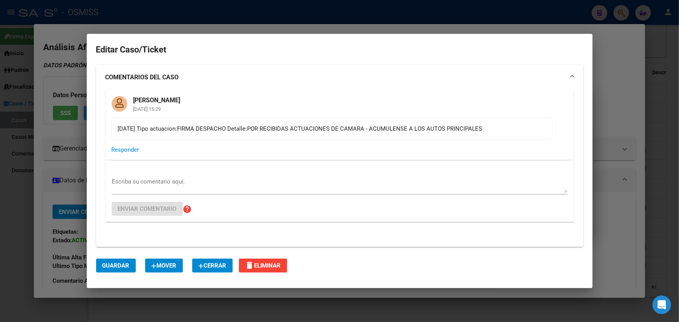
click at [144, 176] on div "Escriba su comentario aquí." at bounding box center [340, 185] width 456 height 19
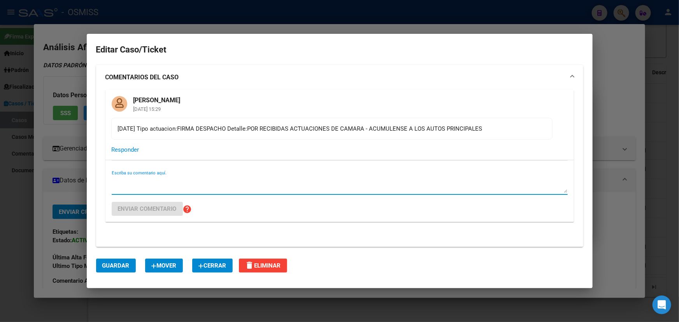
paste textarea "I) DECLARAR MAL CONCEDIDO el recurso de apelación interpuesto por la demandada …"
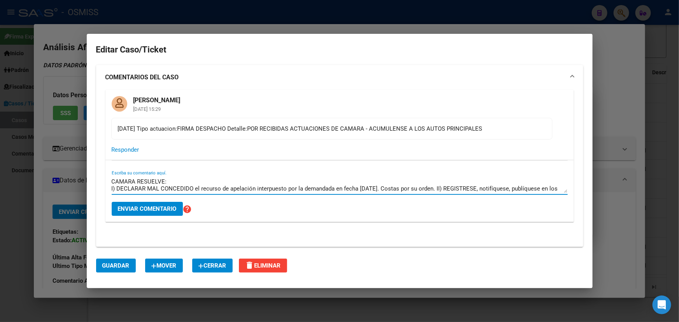
type textarea "CAMARA RESUELVE: I) DECLARAR MAL CONCEDIDO el recurso de apelación interpuesto …"
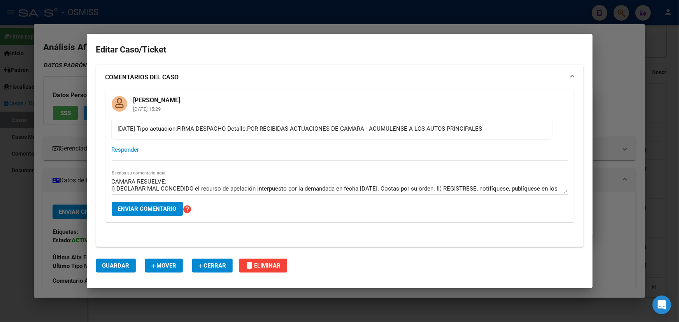
click at [166, 201] on div "CAMARA RESUELVE: I) DECLARAR MAL CONCEDIDO el recurso de apelación interpuesto …" at bounding box center [340, 189] width 456 height 26
click at [166, 205] on span "Enviar comentario" at bounding box center [147, 208] width 59 height 7
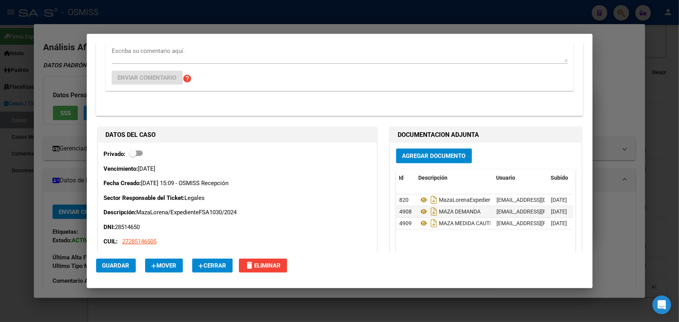
scroll to position [354, 0]
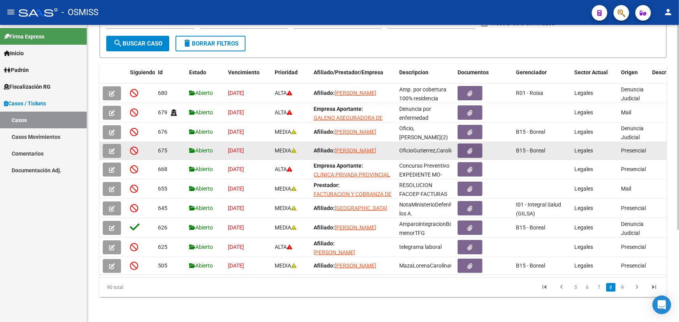
click at [107, 144] on button "button" at bounding box center [112, 151] width 18 height 14
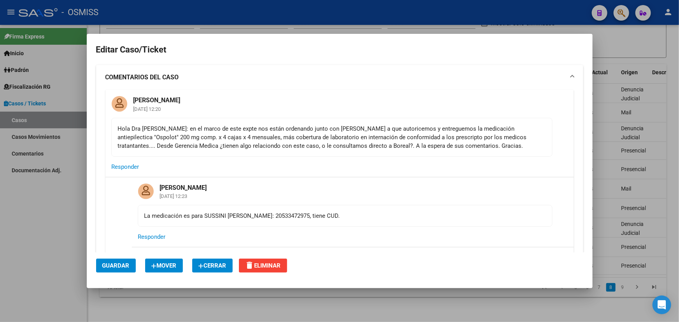
drag, startPoint x: 194, startPoint y: 133, endPoint x: 420, endPoint y: 134, distance: 225.6
click at [420, 134] on div "Hola Dra [PERSON_NAME]: en el marco de este expte nos están ordenando junto con…" at bounding box center [332, 137] width 428 height 26
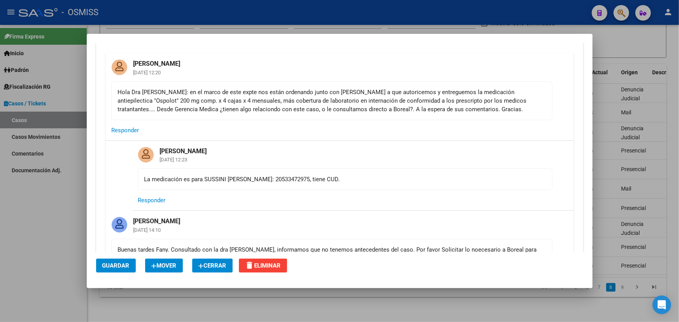
scroll to position [212, 0]
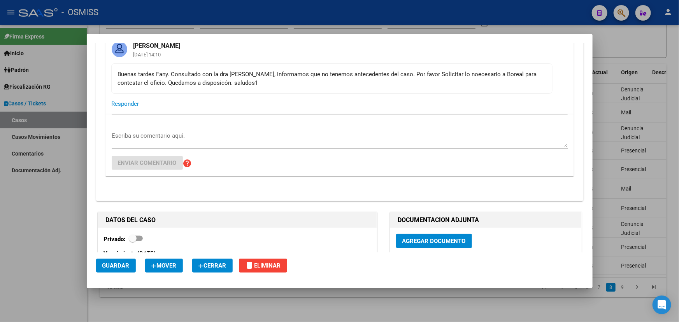
drag, startPoint x: 255, startPoint y: 78, endPoint x: 387, endPoint y: 83, distance: 132.7
click at [367, 79] on div "Buenas tardes Fany. Consultado con la dra [PERSON_NAME], informamos que no tene…" at bounding box center [332, 78] width 428 height 17
click at [387, 83] on div "Buenas tardes Fany. Consultado con la dra [PERSON_NAME], informamos que no tene…" at bounding box center [332, 78] width 428 height 17
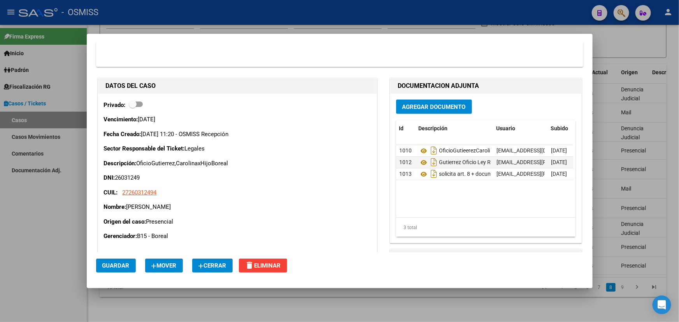
scroll to position [283, 0]
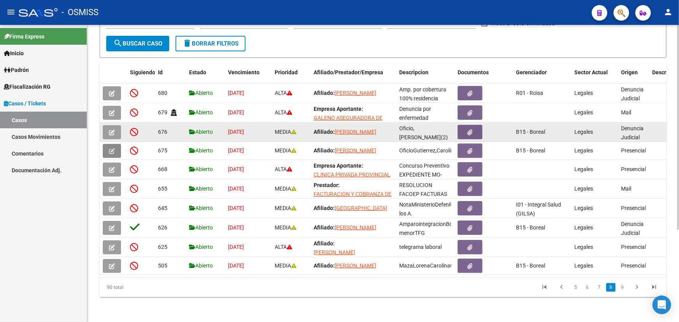
click at [114, 130] on icon "button" at bounding box center [112, 133] width 6 height 6
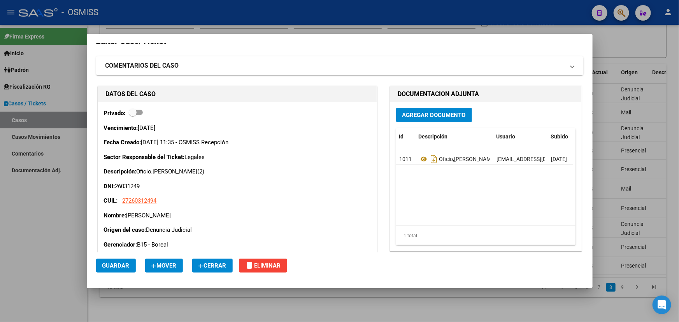
scroll to position [0, 0]
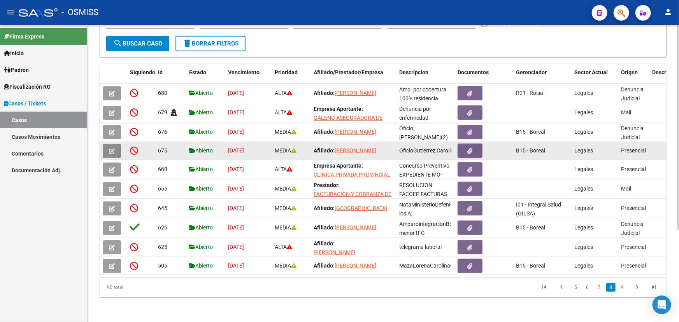
click at [111, 148] on icon "button" at bounding box center [112, 151] width 6 height 6
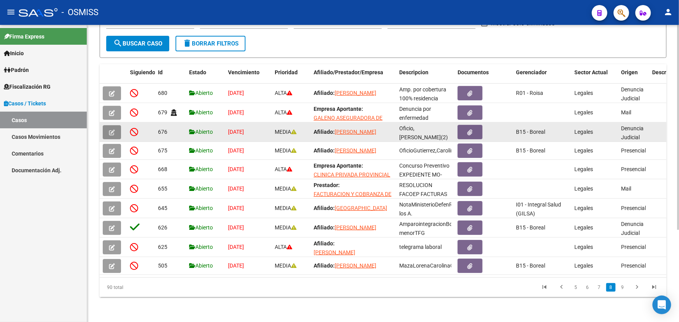
click at [107, 125] on button "button" at bounding box center [112, 132] width 18 height 14
click at [112, 130] on icon "button" at bounding box center [112, 133] width 6 height 6
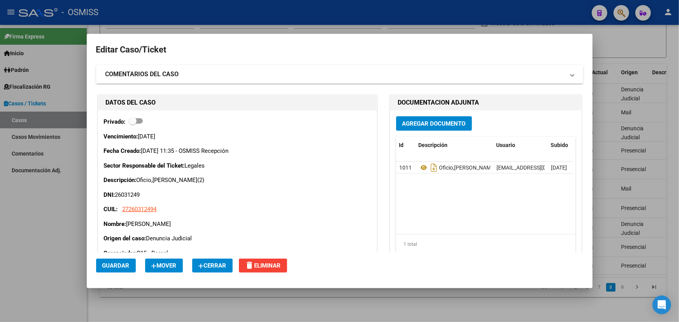
click at [215, 267] on span "Cerrar" at bounding box center [212, 265] width 28 height 7
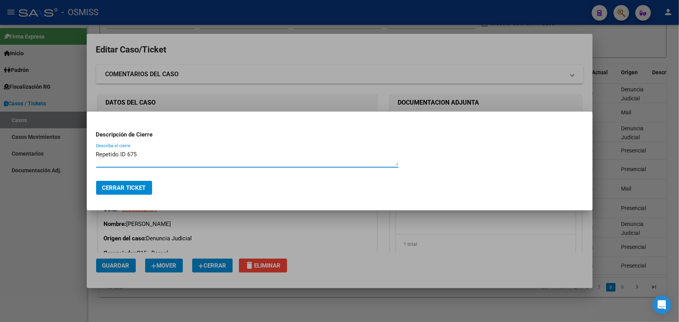
type textarea "Repetido ID 675"
click at [140, 191] on button "Cerrar Ticket" at bounding box center [124, 188] width 56 height 14
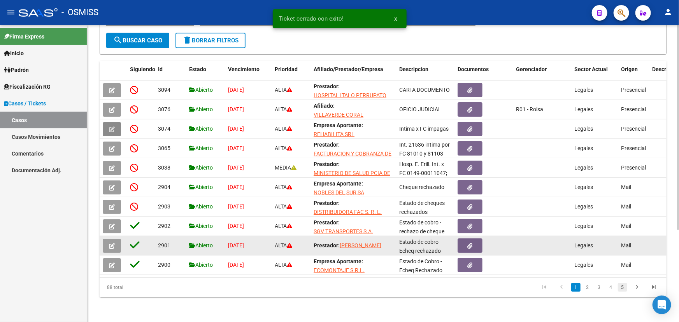
click at [622, 292] on link "5" at bounding box center [622, 287] width 9 height 9
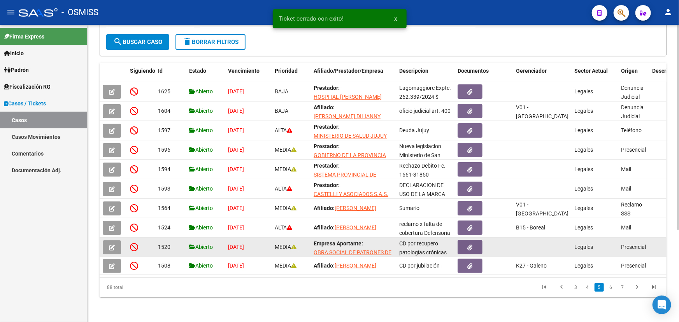
click at [628, 292] on li at bounding box center [636, 287] width 17 height 13
click at [625, 291] on link "7" at bounding box center [622, 287] width 9 height 9
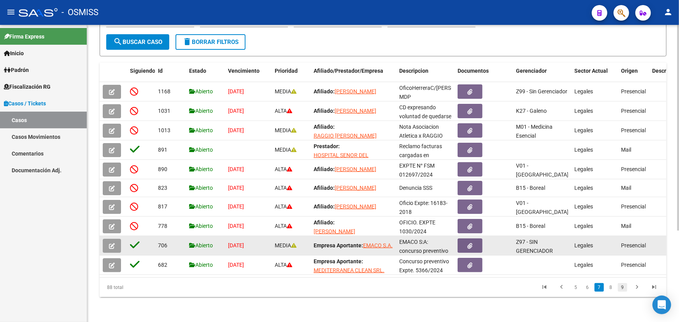
click at [622, 291] on link "9" at bounding box center [622, 287] width 9 height 9
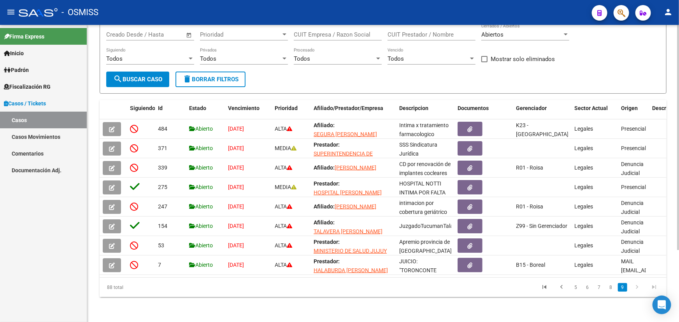
scroll to position [95, 0]
click at [611, 291] on link "8" at bounding box center [610, 287] width 9 height 9
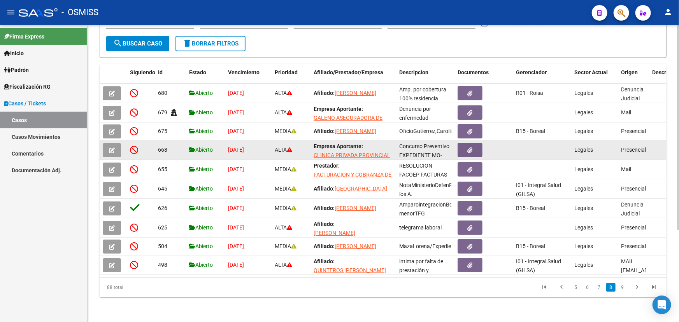
scroll to position [10, 0]
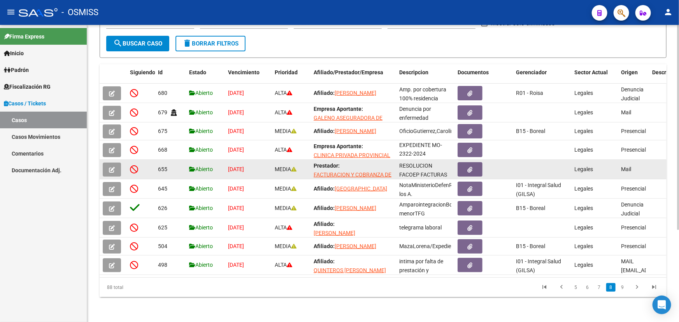
drag, startPoint x: 420, startPoint y: 150, endPoint x: 464, endPoint y: 153, distance: 44.1
click at [464, 153] on datatable-scroller "680 Abierto [DATE] ALTA Afiliado: BALIAN MARIA ANATINA Amp. por cobertura 100% …" at bounding box center [383, 179] width 567 height 191
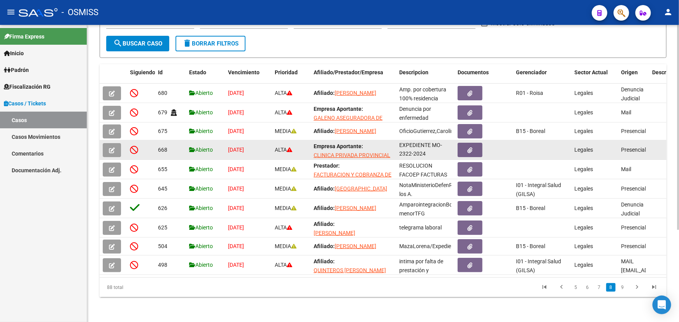
click at [429, 145] on div "Concurso Preventivo EXPEDIENTE MO-2322-2024" at bounding box center [425, 150] width 52 height 16
click at [117, 143] on button "button" at bounding box center [112, 150] width 18 height 14
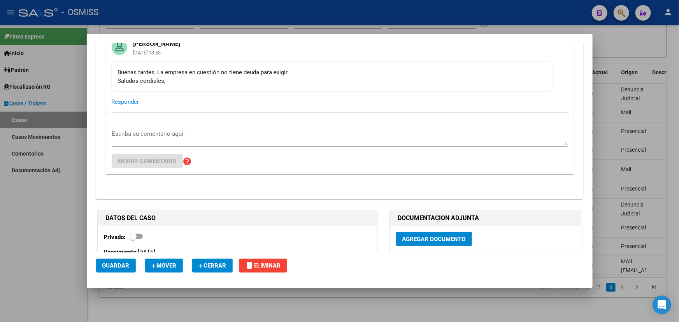
scroll to position [141, 0]
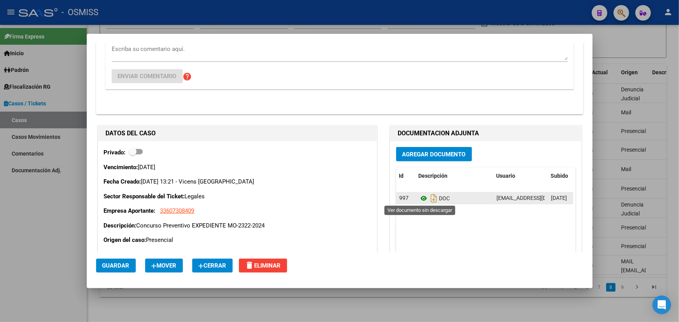
click at [422, 198] on icon at bounding box center [424, 198] width 10 height 9
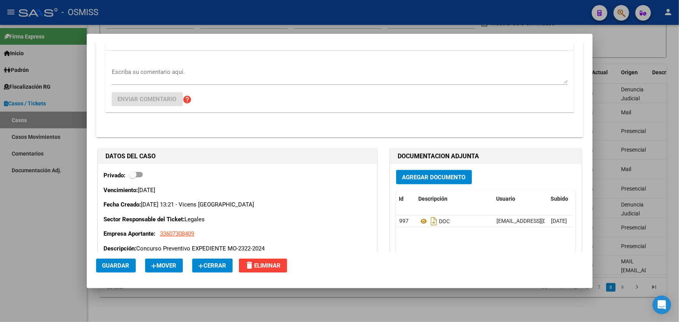
scroll to position [106, 0]
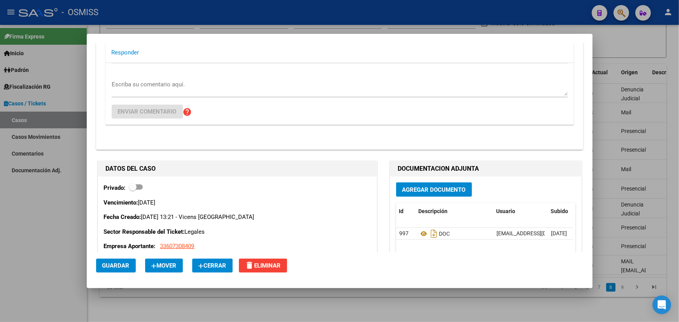
click at [128, 89] on textarea "Escriba su comentario aquí." at bounding box center [340, 88] width 456 height 16
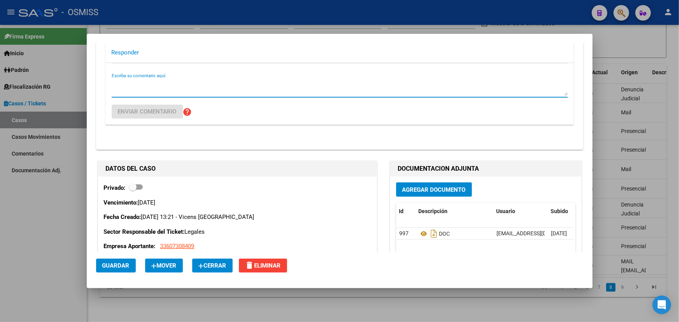
paste textarea "[PERSON_NAME] <[EMAIL_ADDRESS][PERSON_NAME][DOMAIN_NAME]> Adjuntos [DATE] 2:30 …"
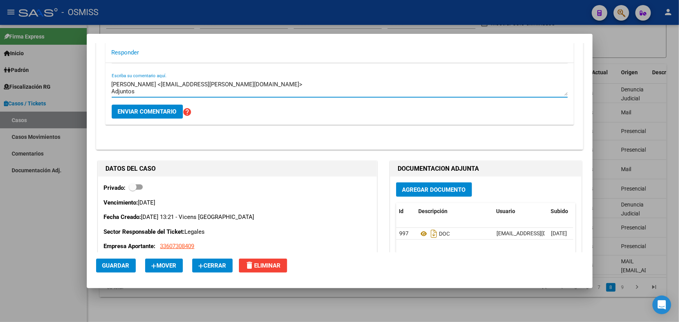
type textarea "[PERSON_NAME] <[EMAIL_ADDRESS][PERSON_NAME][DOMAIN_NAME]> Adjuntos [DATE] 2:30 …"
click at [140, 109] on span "Enviar comentario" at bounding box center [147, 111] width 59 height 7
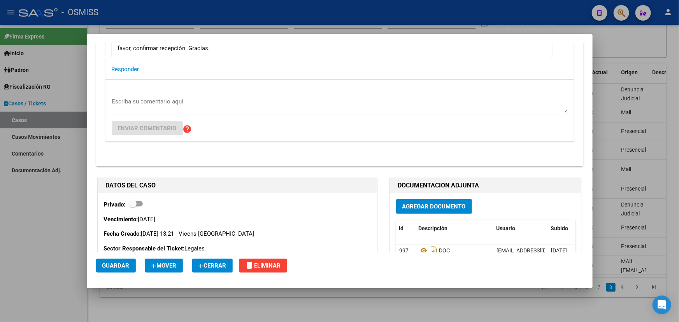
scroll to position [212, 0]
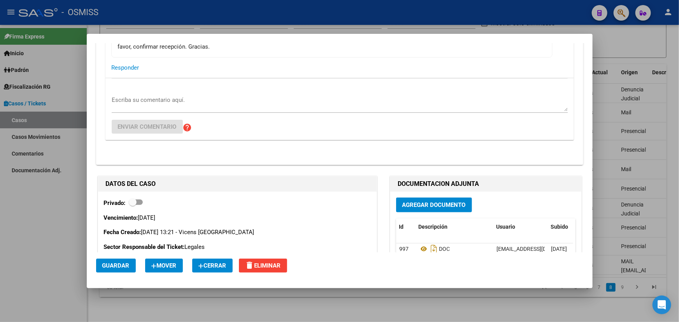
click at [212, 268] on span "Cerrar" at bounding box center [212, 265] width 28 height 7
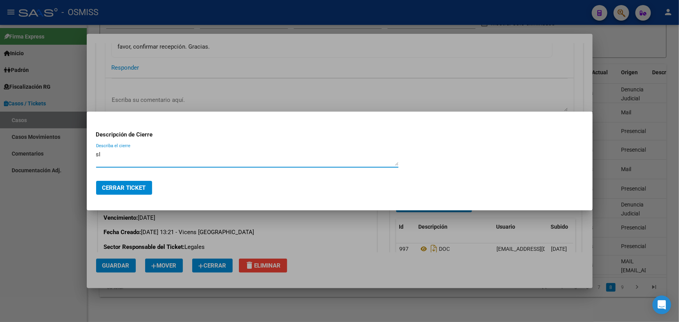
type textarea "s"
type textarea "n"
type textarea "D"
type textarea "S"
type textarea "n"
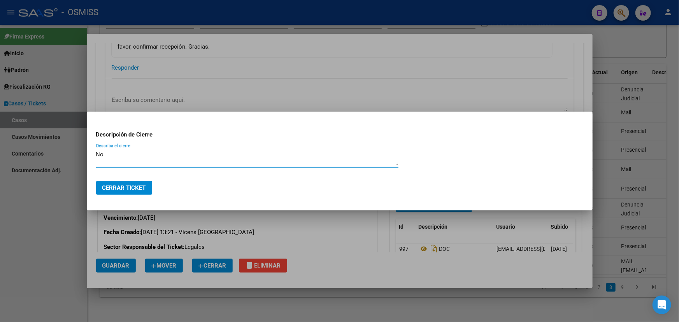
type textarea "N"
type textarea "SIN DEUDA."
click at [121, 184] on span "Cerrar Ticket" at bounding box center [124, 187] width 44 height 7
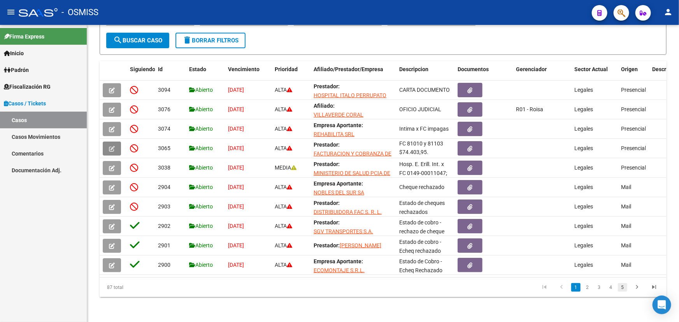
click at [625, 287] on link "5" at bounding box center [622, 287] width 9 height 9
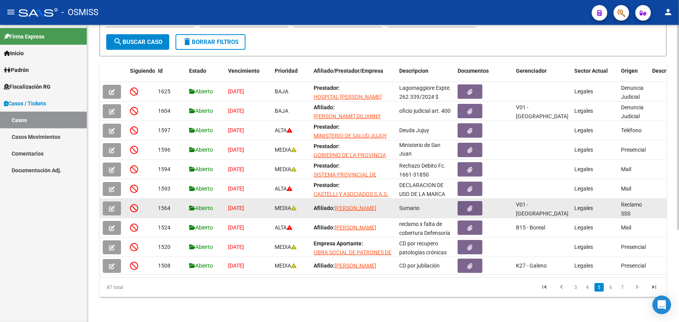
scroll to position [1, 0]
drag, startPoint x: 404, startPoint y: 178, endPoint x: 452, endPoint y: 197, distance: 51.5
click at [452, 197] on datatable-scroller "1625 Abierto [DATE] [GEOGRAPHIC_DATA]: [GEOGRAPHIC_DATA] LAGGOMAGGIORE Lagomagg…" at bounding box center [383, 178] width 567 height 193
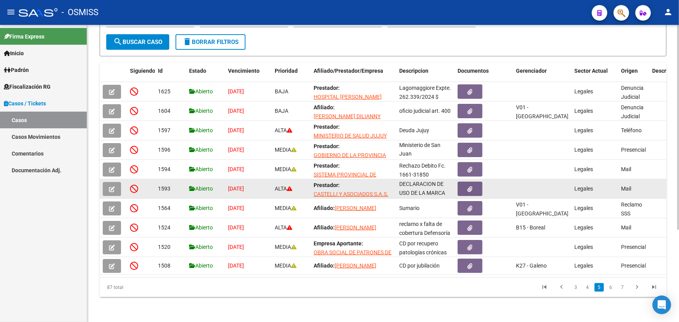
click at [424, 185] on span "DECLARACION DE USO DE LA MARCA" at bounding box center [422, 188] width 46 height 15
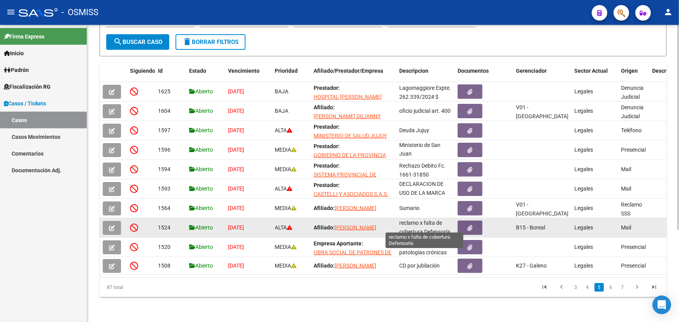
click at [421, 226] on span "reclamo x falta de cobertura Defensoría" at bounding box center [424, 227] width 51 height 15
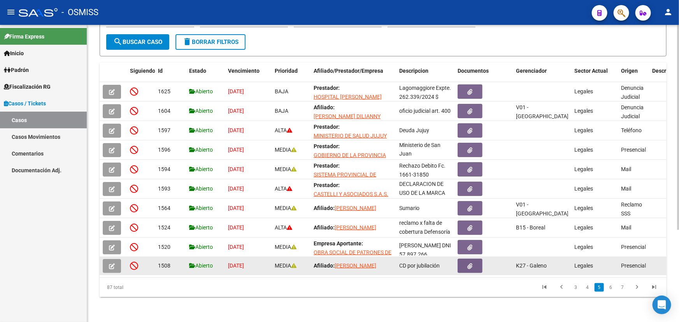
scroll to position [28, 0]
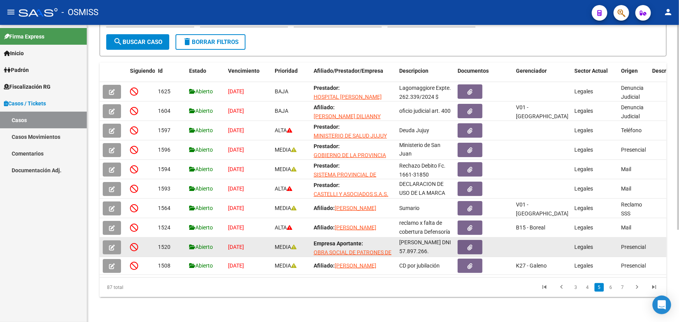
drag, startPoint x: 405, startPoint y: 237, endPoint x: 431, endPoint y: 245, distance: 27.7
click at [447, 249] on datatable-body-cell "CD por recupero patologías crónicas Res. 420/97, afiliado [PERSON_NAME] DNI 57.…" at bounding box center [425, 247] width 58 height 19
click at [431, 245] on div "CD por recupero patologías crónicas Res. 420/97, afiliado [PERSON_NAME] DNI 57.…" at bounding box center [425, 247] width 52 height 16
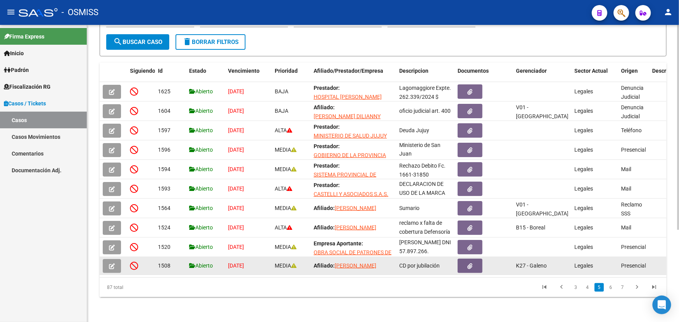
click at [105, 259] on button "button" at bounding box center [112, 266] width 18 height 14
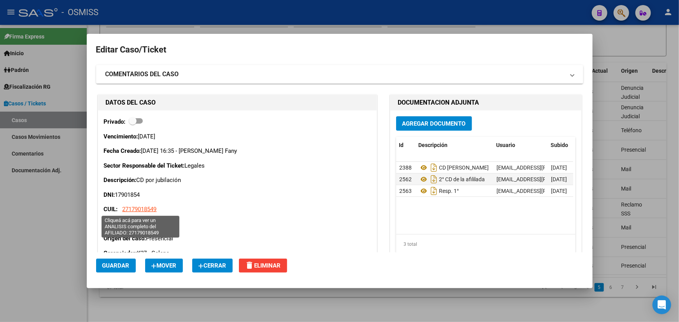
drag, startPoint x: 165, startPoint y: 209, endPoint x: 123, endPoint y: 210, distance: 42.0
click at [123, 210] on p "CUIL: 27179018549" at bounding box center [237, 209] width 267 height 9
copy span "27179018549"
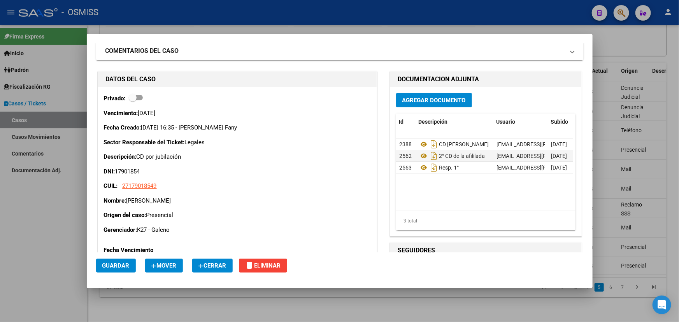
scroll to position [0, 0]
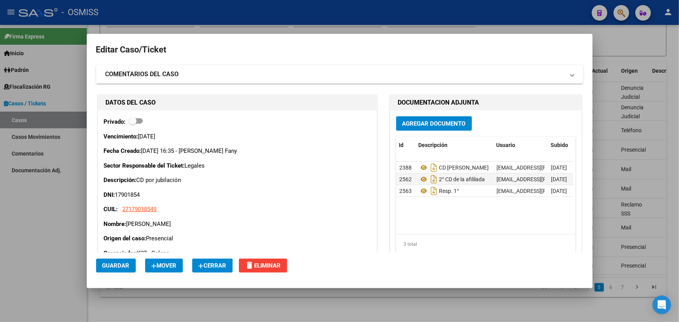
click at [143, 76] on strong "COMENTARIOS DEL CASO" at bounding box center [142, 74] width 74 height 9
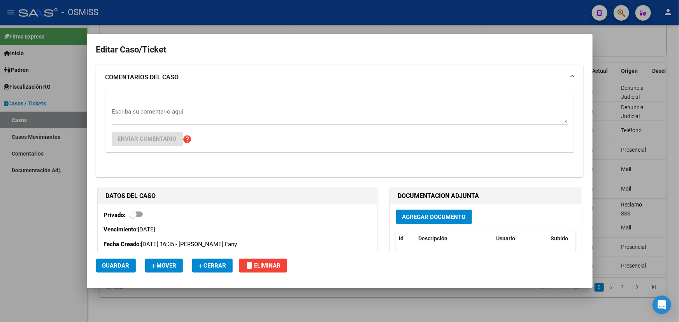
click at [141, 107] on div "Escriba su comentario aquí." at bounding box center [340, 115] width 456 height 19
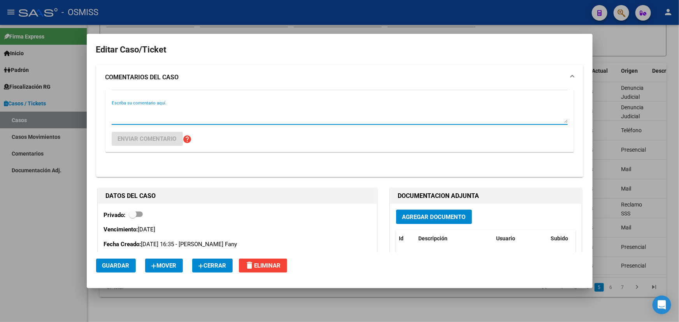
paste textarea "Denominación Obra Social INSTITUTO NACIONAL DE SERVICIOS SOCIALES PARA JUBILADO…"
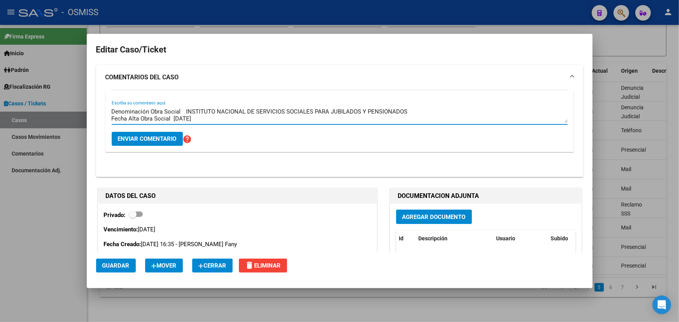
type textarea "Denominación Obra Social INSTITUTO NACIONAL DE SERVICIOS SOCIALES PARA JUBILADO…"
click at [152, 143] on button "Enviar comentario" at bounding box center [147, 139] width 71 height 14
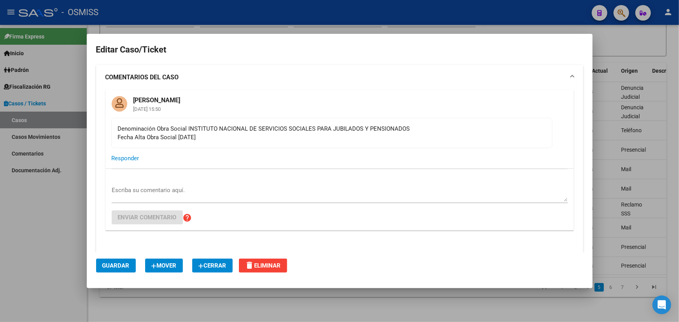
click at [147, 194] on textarea "Escriba su comentario aquí." at bounding box center [340, 194] width 456 height 16
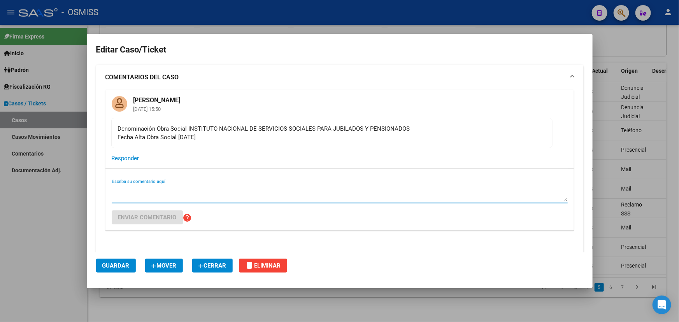
paste textarea "0-0250-1 27-17901854-9 RELACION DE DEPENDENCIA 01-05-2010/31-10-2024 TITULAR RE…"
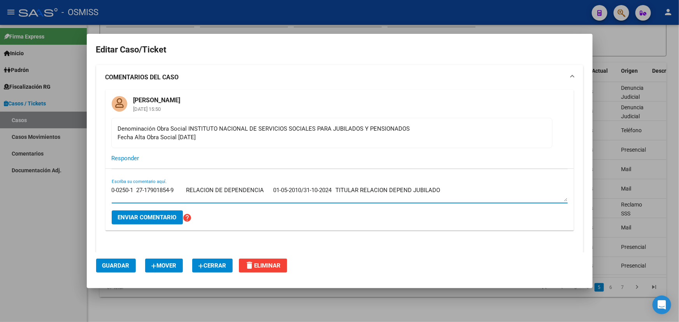
type textarea "0-0250-1 27-17901854-9 RELACION DE DEPENDENCIA 01-05-2010/31-10-2024 TITULAR RE…"
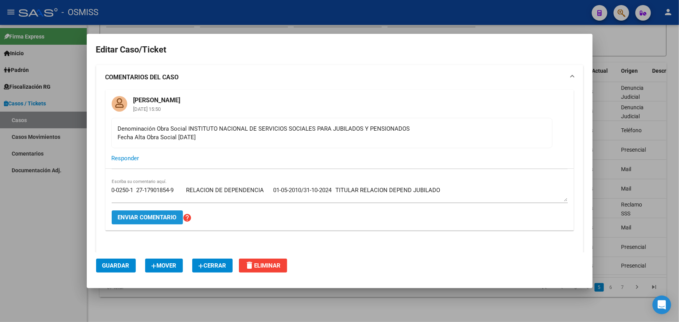
click at [152, 213] on button "Enviar comentario" at bounding box center [147, 217] width 71 height 14
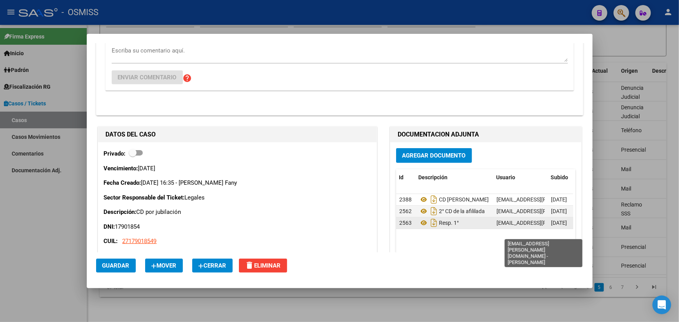
scroll to position [212, 0]
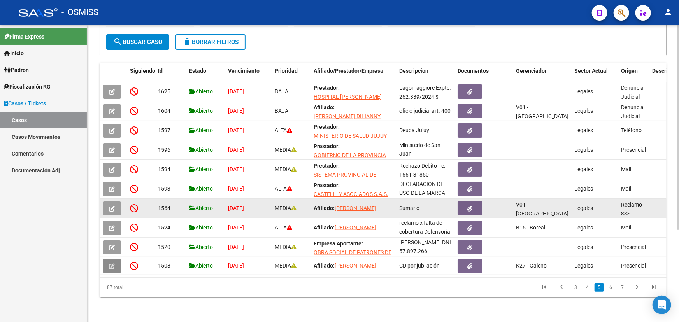
click at [114, 206] on icon "button" at bounding box center [112, 209] width 6 height 6
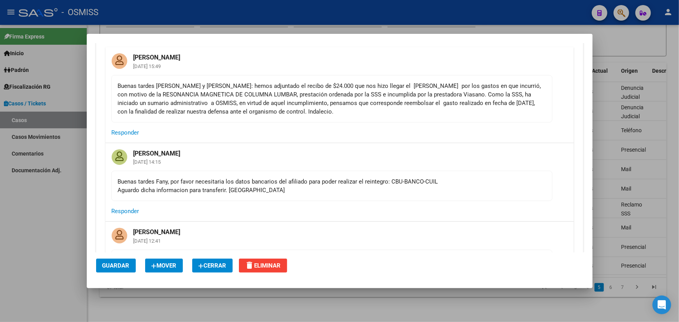
scroll to position [247, 0]
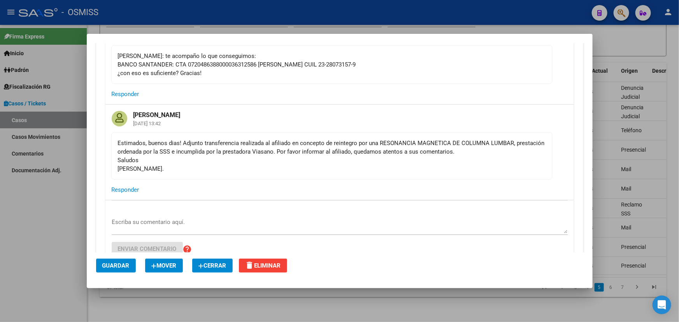
drag, startPoint x: 163, startPoint y: 147, endPoint x: 170, endPoint y: 148, distance: 7.0
click at [165, 148] on div "Estimados, buenos dias! Adjunto transferencia realizada al afiliado en concepto…" at bounding box center [332, 156] width 428 height 34
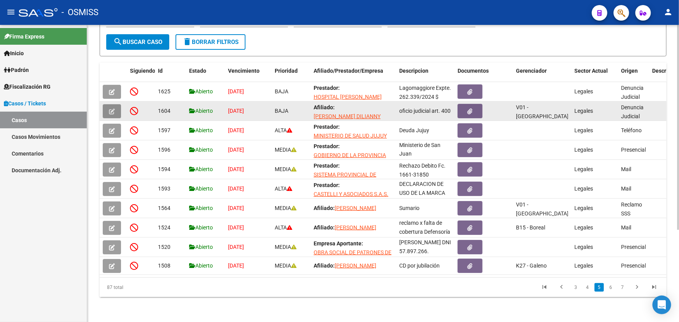
click at [115, 104] on button "button" at bounding box center [112, 111] width 18 height 14
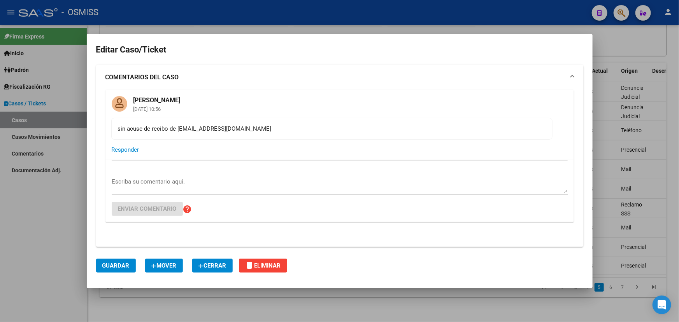
drag, startPoint x: 245, startPoint y: 131, endPoint x: 176, endPoint y: 128, distance: 69.7
click at [176, 128] on div "sin acuse de recibo de [EMAIL_ADDRESS][DOMAIN_NAME]" at bounding box center [332, 128] width 428 height 9
copy div "[EMAIL_ADDRESS][DOMAIN_NAME]"
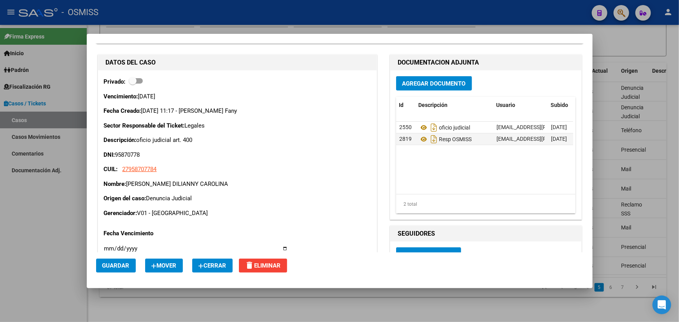
scroll to position [141, 0]
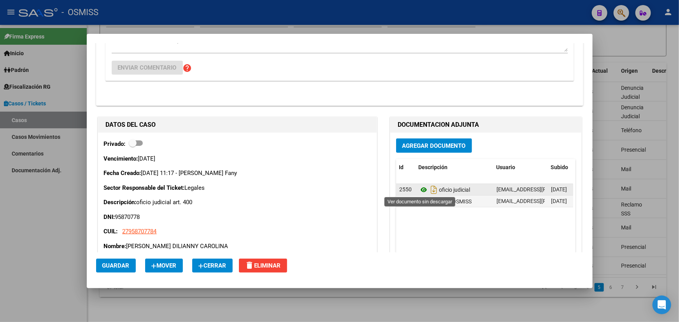
click at [419, 187] on icon at bounding box center [424, 189] width 10 height 9
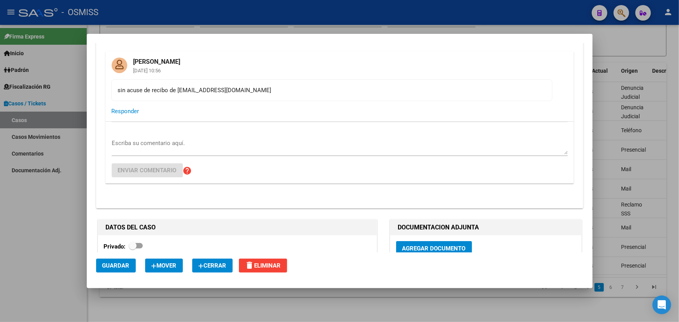
scroll to position [35, 0]
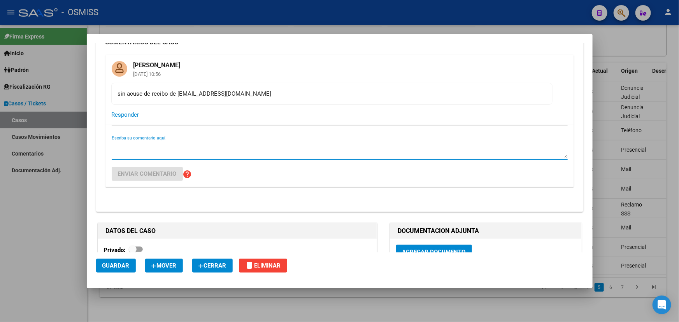
click at [150, 148] on textarea "Escriba su comentario aquí." at bounding box center [340, 150] width 456 height 16
paste textarea "[PERSON_NAME] <[EMAIL_ADDRESS][PERSON_NAME][DOMAIN_NAME]> Adjuntos [DATE] 2:25 …"
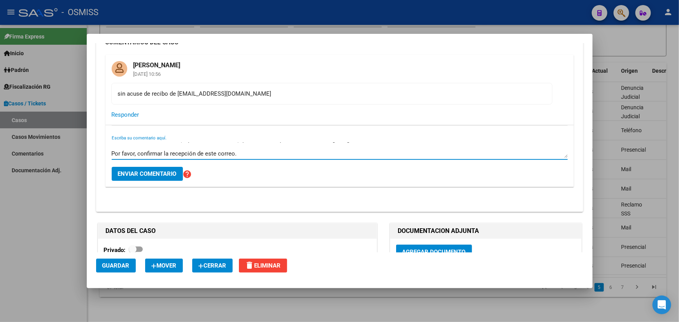
type textarea "[PERSON_NAME] <[EMAIL_ADDRESS][PERSON_NAME][DOMAIN_NAME]> Adjuntos [DATE] 2:25 …"
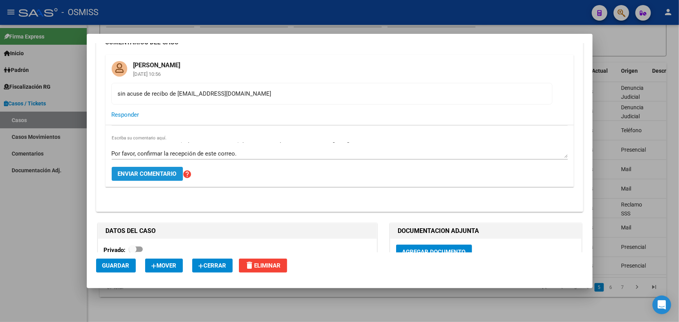
click at [140, 173] on span "Enviar comentario" at bounding box center [147, 173] width 59 height 7
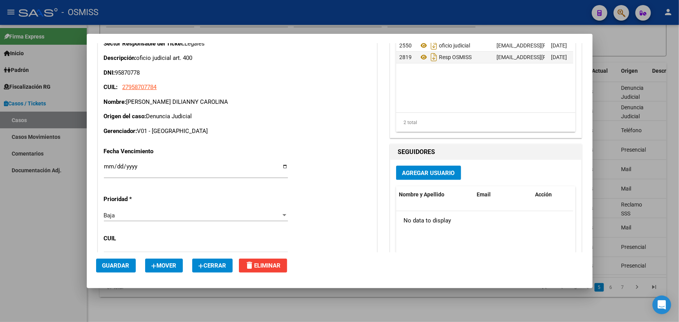
scroll to position [459, 0]
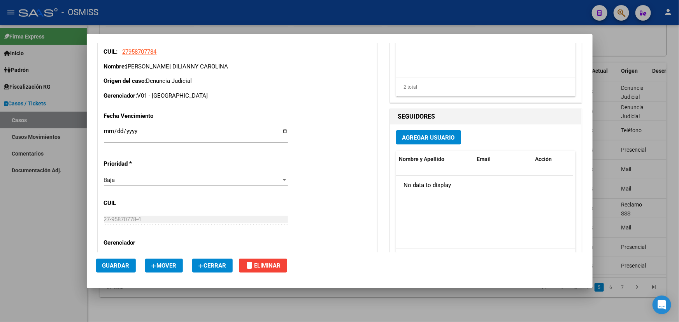
click at [215, 268] on span "Cerrar" at bounding box center [212, 265] width 28 height 7
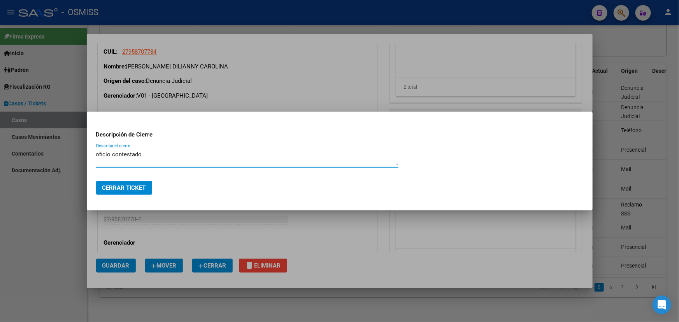
type textarea "oficio contestado."
drag, startPoint x: 161, startPoint y: 152, endPoint x: 104, endPoint y: 155, distance: 56.9
click at [73, 157] on div "Editar Caso/Ticket COMENTARIOS DEL CASO [PERSON_NAME] [DATE] 10:56 sin acuse de…" at bounding box center [339, 161] width 679 height 322
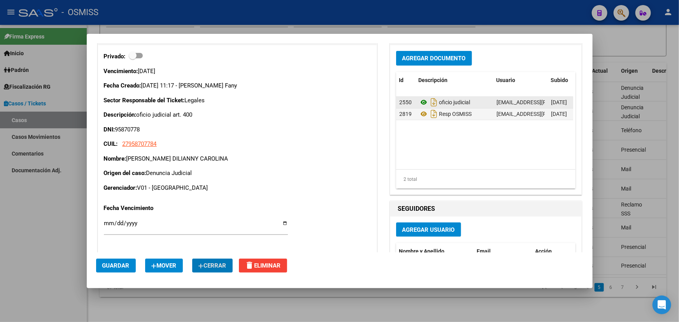
scroll to position [318, 0]
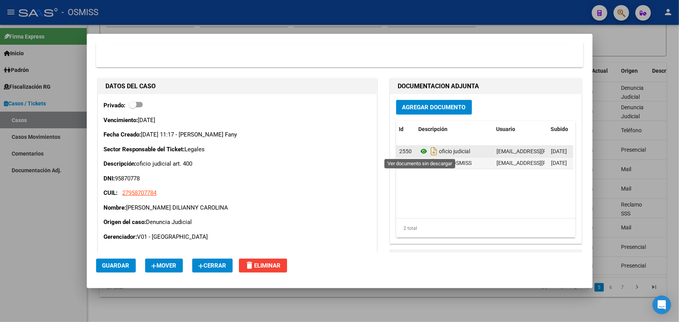
click at [419, 152] on icon at bounding box center [424, 151] width 10 height 9
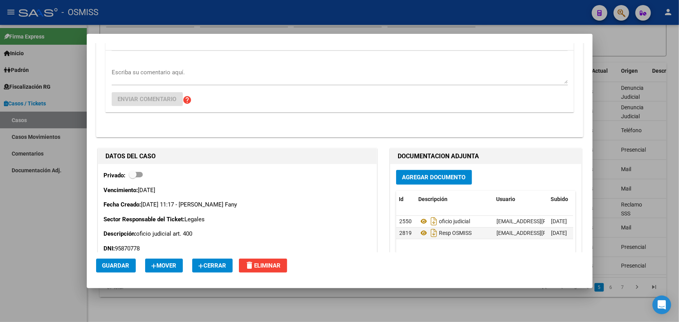
scroll to position [247, 0]
click at [133, 76] on textarea "Escriba su comentario aquí." at bounding box center [340, 77] width 456 height 16
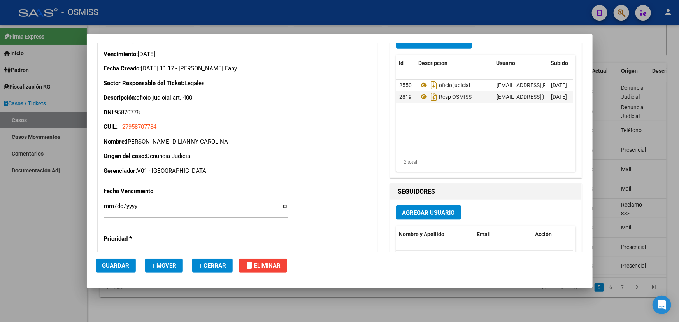
scroll to position [389, 0]
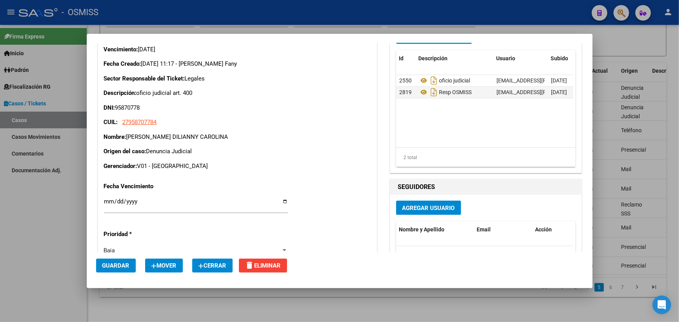
click at [210, 268] on span "Cerrar" at bounding box center [212, 265] width 28 height 7
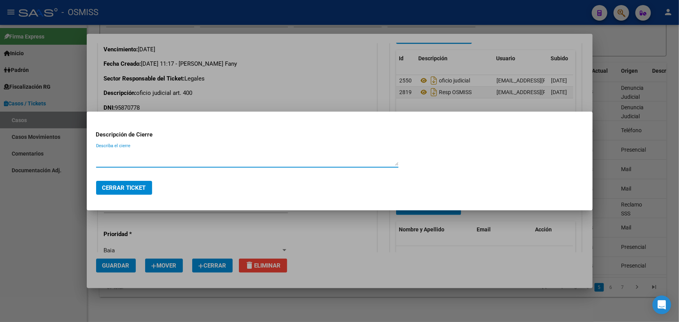
paste textarea "oficio contestado."
type textarea "oficio contestado."
drag, startPoint x: 124, startPoint y: 189, endPoint x: 140, endPoint y: 202, distance: 19.9
click at [124, 189] on span "Cerrar Ticket" at bounding box center [124, 187] width 44 height 7
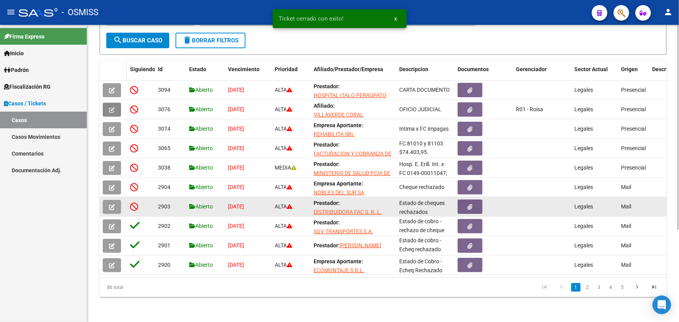
scroll to position [1, 0]
click at [620, 288] on link "5" at bounding box center [622, 287] width 9 height 9
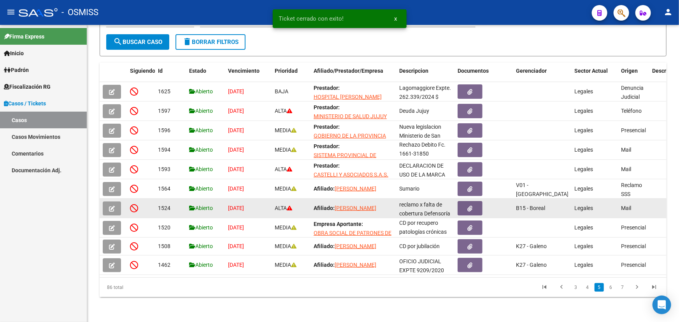
scroll to position [0, 0]
click at [622, 288] on link "7" at bounding box center [622, 287] width 9 height 9
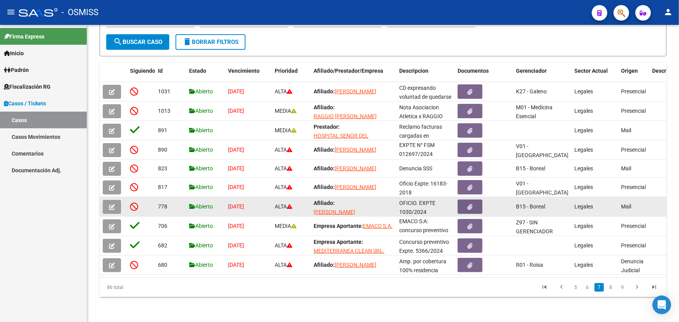
scroll to position [132, 0]
click at [621, 287] on link "9" at bounding box center [622, 287] width 9 height 9
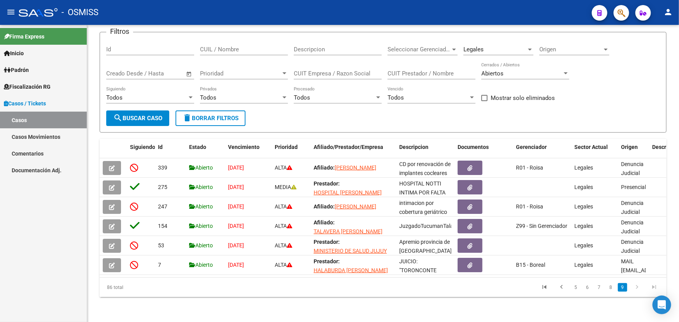
scroll to position [56, 0]
click at [598, 287] on link "7" at bounding box center [598, 287] width 9 height 9
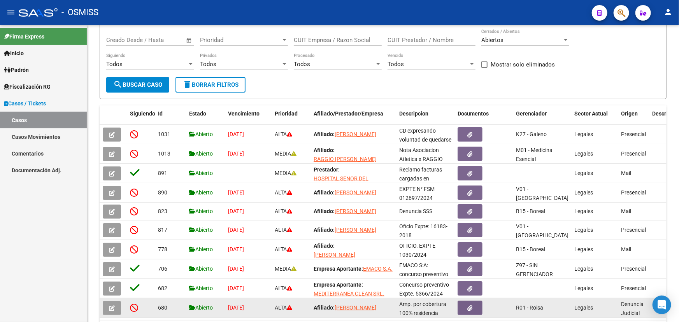
scroll to position [126, 0]
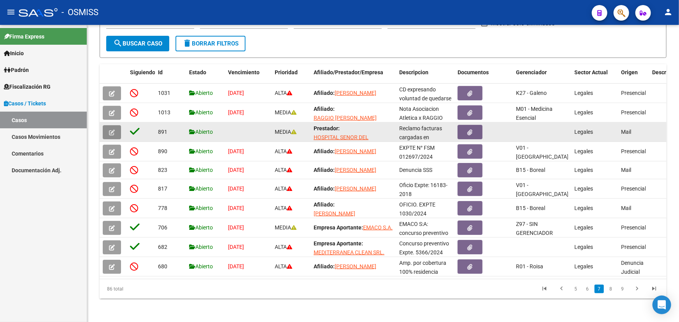
click at [113, 130] on icon "button" at bounding box center [112, 133] width 6 height 6
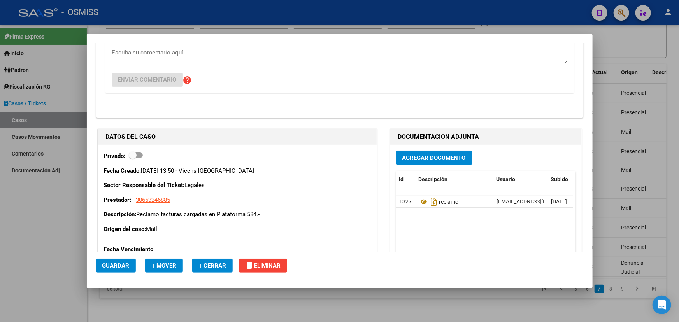
scroll to position [131, 0]
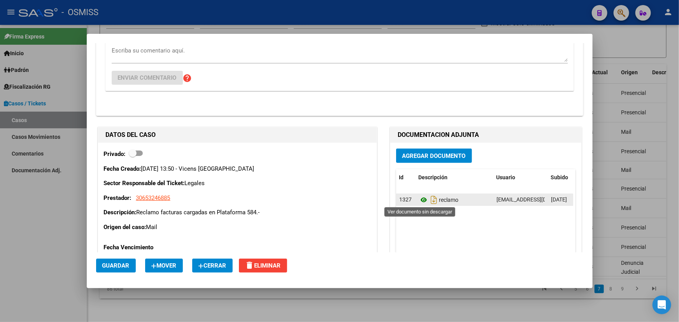
click at [419, 200] on icon at bounding box center [424, 199] width 10 height 9
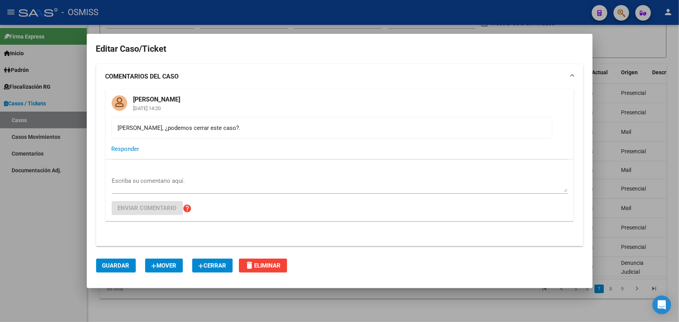
scroll to position [0, 0]
click at [134, 181] on textarea "Escriba su comentario aquí." at bounding box center [340, 185] width 456 height 16
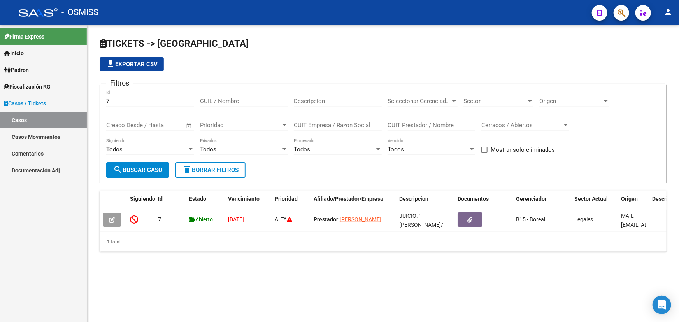
click at [38, 98] on link "Casos / Tickets" at bounding box center [43, 103] width 87 height 17
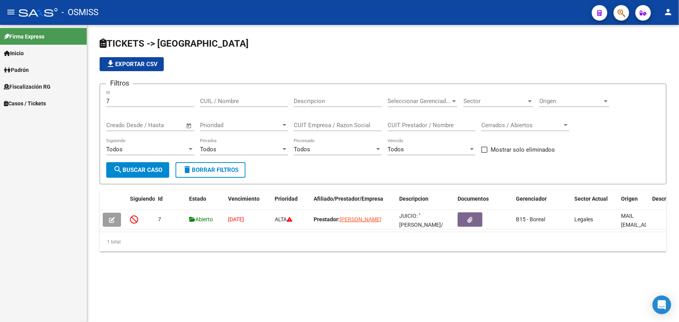
click at [37, 101] on span "Casos / Tickets" at bounding box center [25, 103] width 42 height 9
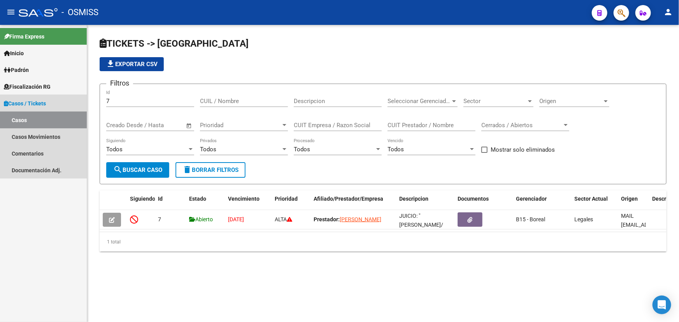
click at [27, 118] on link "Casos" at bounding box center [43, 120] width 87 height 17
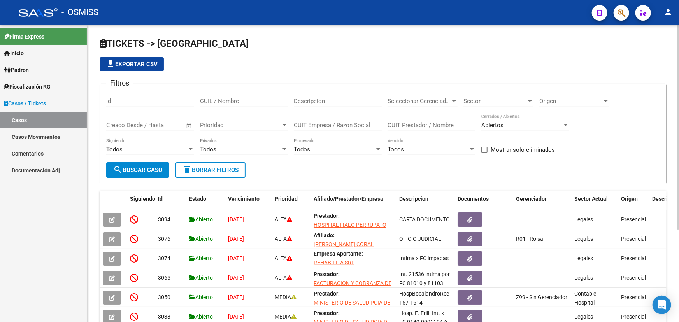
click at [483, 98] on span "Sector" at bounding box center [494, 101] width 63 height 7
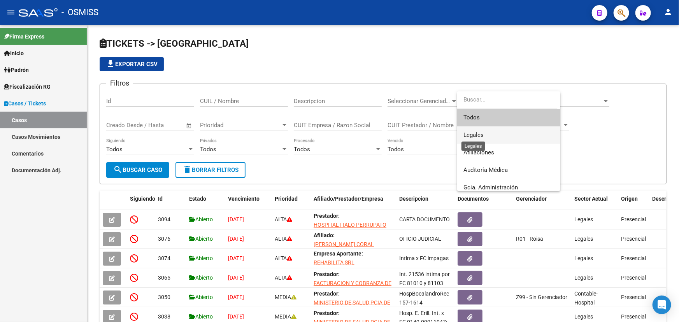
click at [478, 136] on span "Legales" at bounding box center [473, 134] width 20 height 7
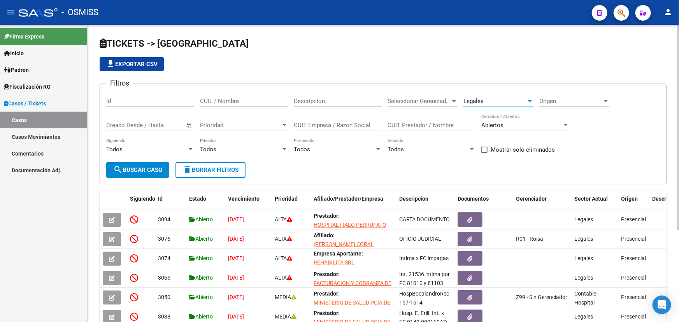
click at [131, 171] on span "search Buscar Caso" at bounding box center [137, 169] width 49 height 7
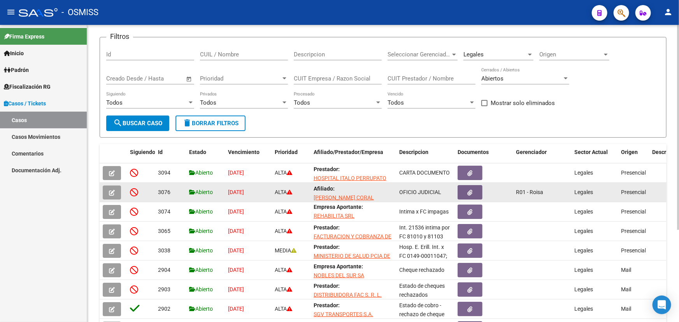
scroll to position [133, 0]
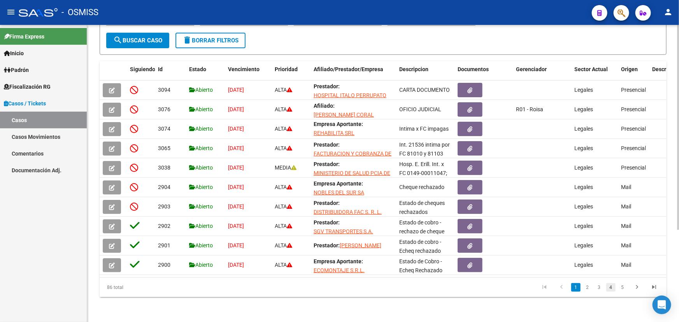
click at [611, 288] on link "4" at bounding box center [610, 287] width 9 height 9
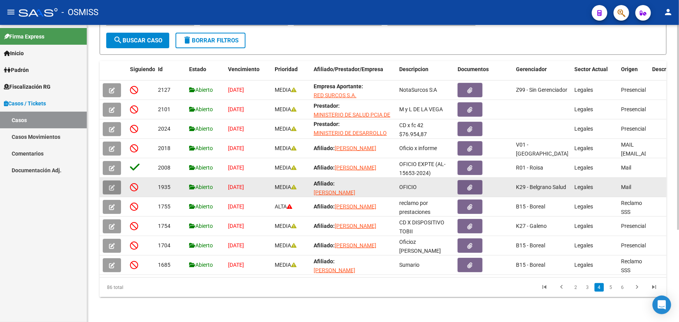
click at [113, 187] on button "button" at bounding box center [112, 188] width 18 height 14
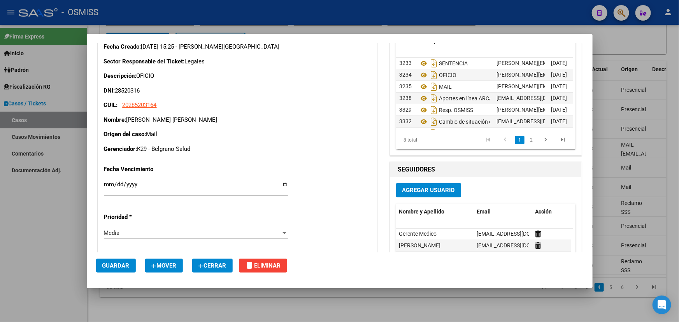
scroll to position [566, 0]
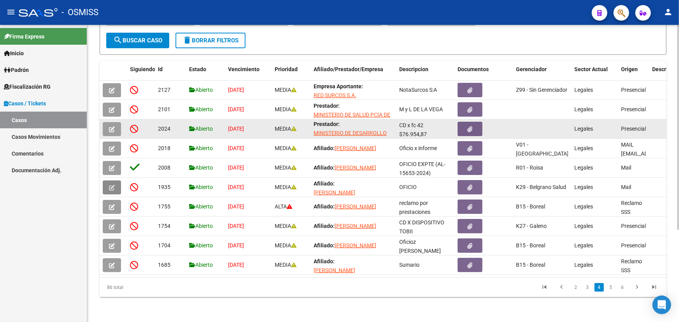
click at [107, 123] on button "button" at bounding box center [112, 129] width 18 height 14
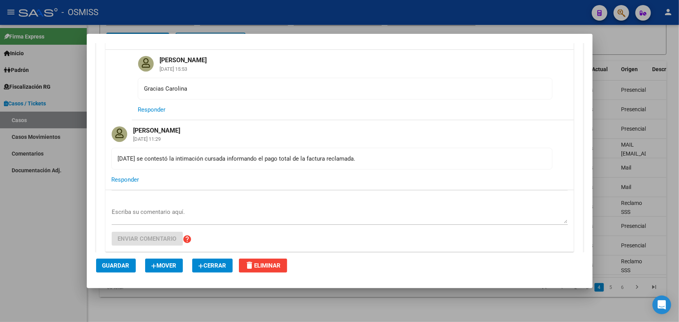
scroll to position [283, 0]
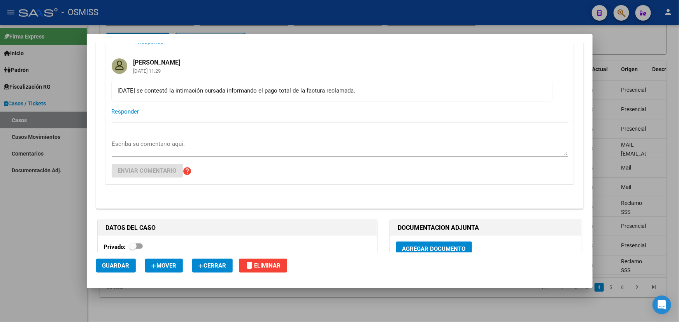
drag, startPoint x: 217, startPoint y: 93, endPoint x: 339, endPoint y: 95, distance: 121.4
click at [313, 94] on div "Hoy se contestó la intimación cursada informando el pago total de la factura re…" at bounding box center [332, 90] width 428 height 9
click at [351, 95] on mat-card-content "Hoy se contestó la intimación cursada informando el pago total de la factura re…" at bounding box center [331, 91] width 441 height 22
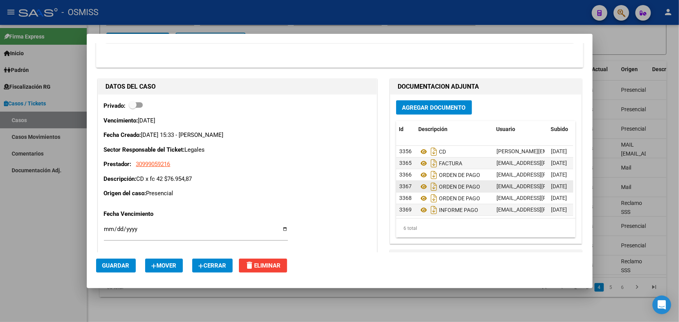
scroll to position [5, 0]
click at [421, 205] on icon at bounding box center [424, 209] width 10 height 9
click at [420, 170] on icon at bounding box center [424, 174] width 10 height 9
click at [419, 182] on icon at bounding box center [424, 186] width 10 height 9
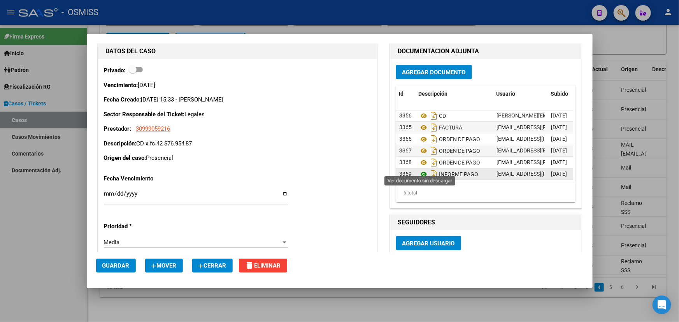
click at [422, 170] on icon at bounding box center [424, 174] width 10 height 9
click at [207, 265] on span "Cerrar" at bounding box center [212, 265] width 28 height 7
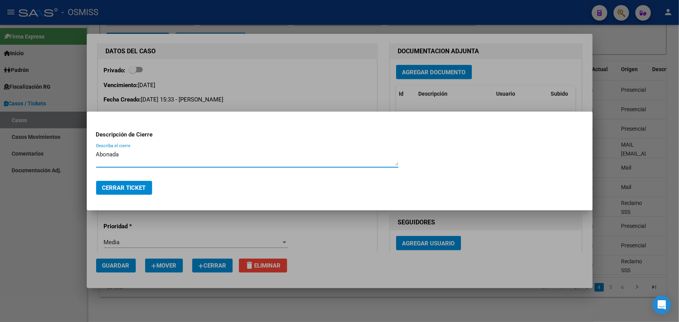
type textarea "Abonada."
drag, startPoint x: 72, startPoint y: 157, endPoint x: 63, endPoint y: 157, distance: 9.7
click at [63, 157] on div "Editar Caso/Ticket COMENTARIOS DEL CASO Fany Bracho 25/02/2025 15:36 Hola Caro:…" at bounding box center [339, 161] width 679 height 322
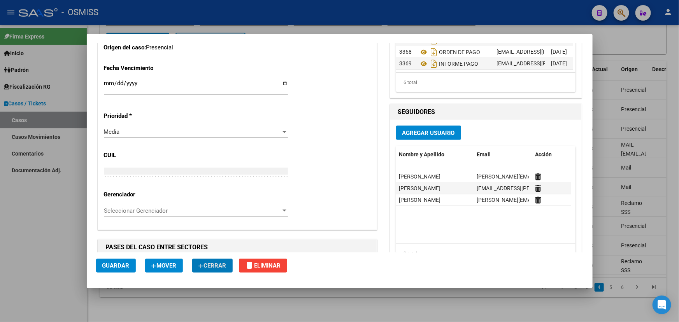
scroll to position [566, 0]
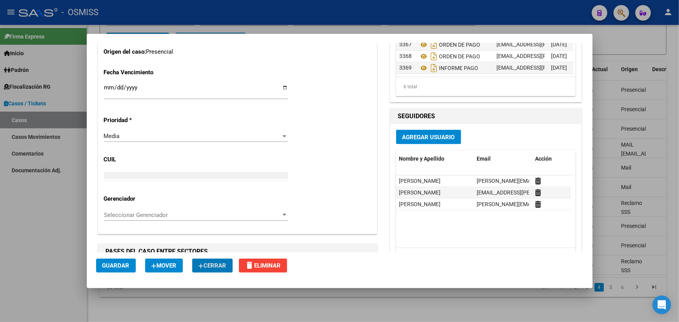
click at [212, 262] on span "Cerrar" at bounding box center [212, 265] width 28 height 7
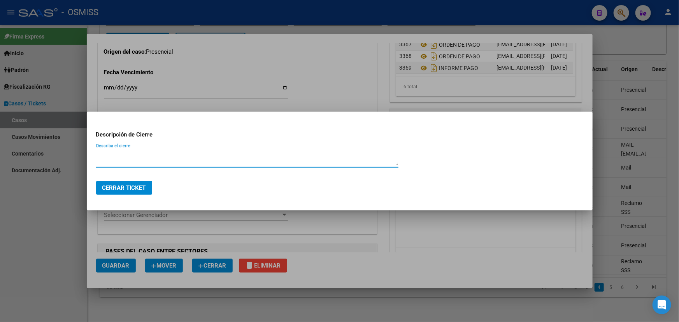
paste textarea "oficio contestado."
drag, startPoint x: 163, startPoint y: 159, endPoint x: 0, endPoint y: 179, distance: 164.6
click at [0, 179] on div "Editar Caso/Ticket COMENTARIOS DEL CASO Fany Bracho 25/02/2025 15:36 Hola Caro:…" at bounding box center [339, 161] width 679 height 322
type textarea "a"
type textarea "Abonada."
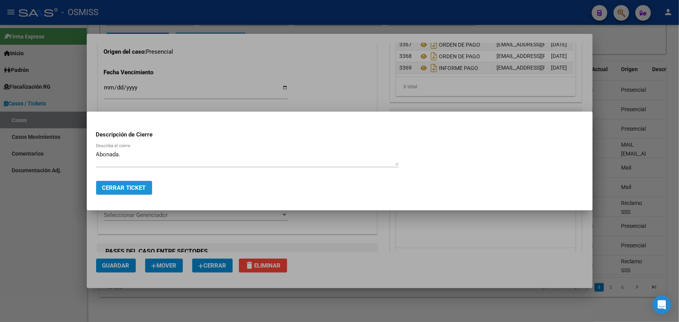
click at [128, 189] on span "Cerrar Ticket" at bounding box center [124, 187] width 44 height 7
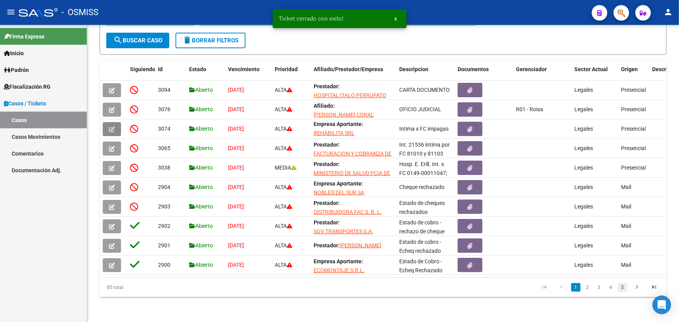
click at [626, 288] on link "5" at bounding box center [622, 287] width 9 height 9
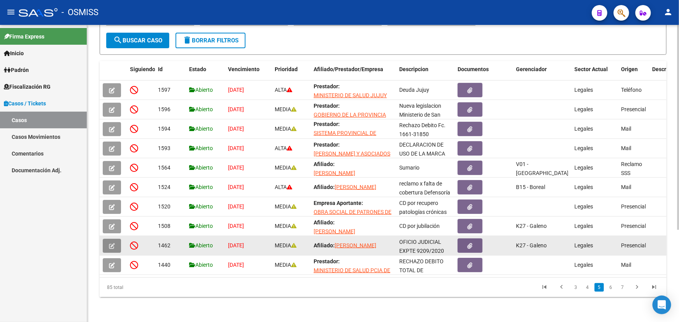
click at [115, 239] on button "button" at bounding box center [112, 246] width 18 height 14
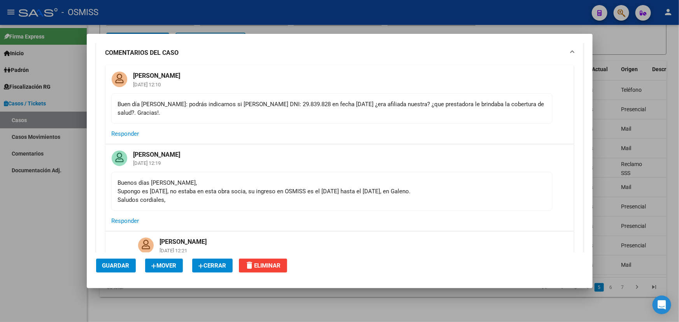
scroll to position [35, 0]
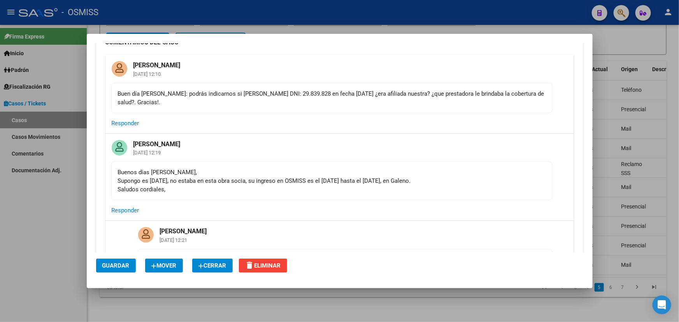
drag, startPoint x: 281, startPoint y: 180, endPoint x: 393, endPoint y: 184, distance: 112.1
click at [383, 183] on div "Buenos días Fany, Supongo es 25/01/2018, no estaba en esta obra socia, su ingre…" at bounding box center [332, 181] width 428 height 26
click at [430, 186] on div "Buenos días Fany, Supongo es 25/01/2018, no estaba en esta obra socia, su ingre…" at bounding box center [332, 181] width 428 height 26
drag, startPoint x: 230, startPoint y: 178, endPoint x: 442, endPoint y: 175, distance: 211.3
click at [441, 175] on div "Buenos días Fany, Supongo es 25/01/2018, no estaba en esta obra socia, su ingre…" at bounding box center [332, 181] width 428 height 26
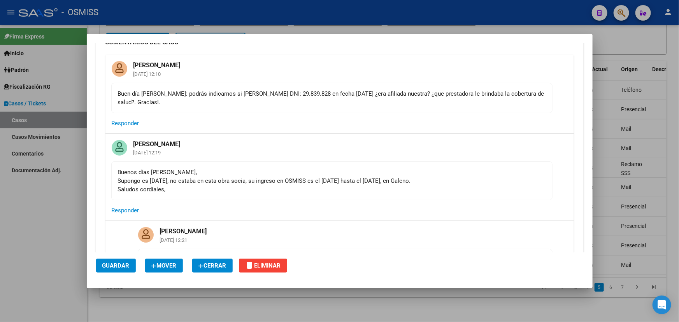
click at [450, 201] on mat-card-actions "Responder" at bounding box center [339, 210] width 468 height 20
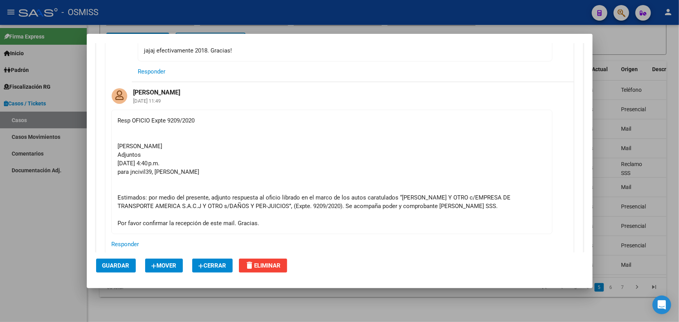
scroll to position [247, 0]
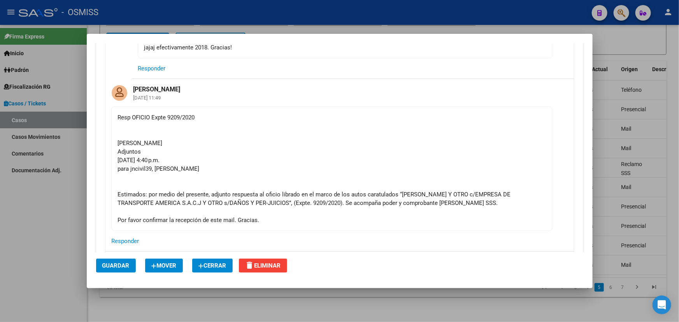
drag, startPoint x: 139, startPoint y: 188, endPoint x: 380, endPoint y: 179, distance: 241.7
click at [380, 179] on div "Resp OFICIO Expte 9209/2020 Fany Bracho Adjuntos vie, 1 nov 2024, 4:40 p.m. par…" at bounding box center [332, 168] width 428 height 111
click at [397, 182] on div "Resp OFICIO Expte 9209/2020 Fany Bracho Adjuntos vie, 1 nov 2024, 4:40 p.m. par…" at bounding box center [332, 168] width 428 height 111
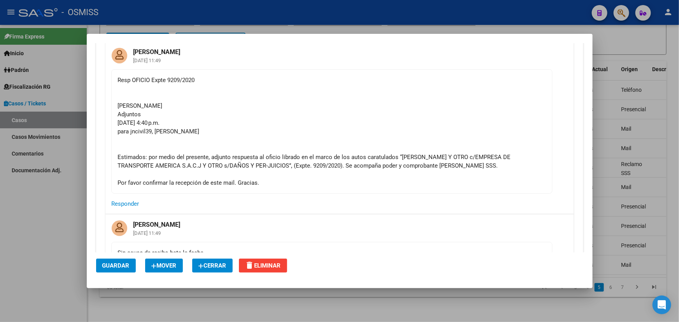
scroll to position [283, 0]
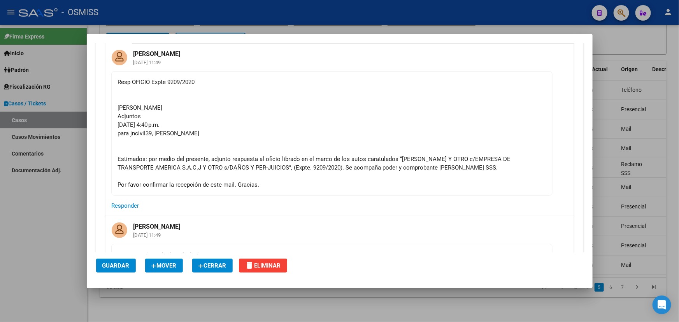
drag, startPoint x: 203, startPoint y: 82, endPoint x: 133, endPoint y: 77, distance: 70.2
click at [133, 78] on div "Resp OFICIO Expte 9209/2020 Fany Bracho Adjuntos vie, 1 nov 2024, 4:40 p.m. par…" at bounding box center [332, 133] width 428 height 111
copy div "OFICIO Expte 9209/2020"
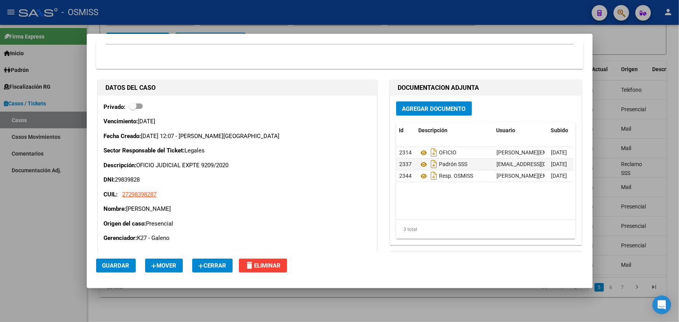
scroll to position [672, 0]
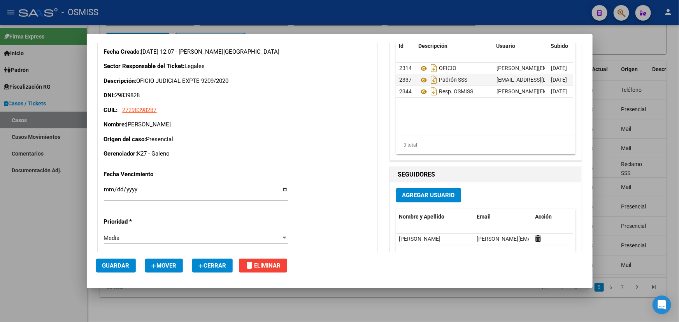
click at [215, 267] on span "Cerrar" at bounding box center [212, 265] width 28 height 7
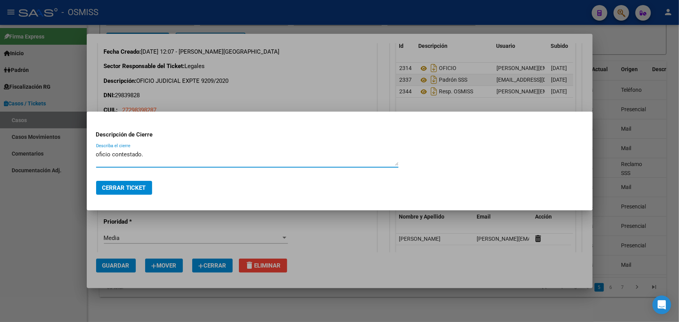
type textarea "oficio contestado."
click at [135, 185] on span "Cerrar Ticket" at bounding box center [124, 187] width 44 height 7
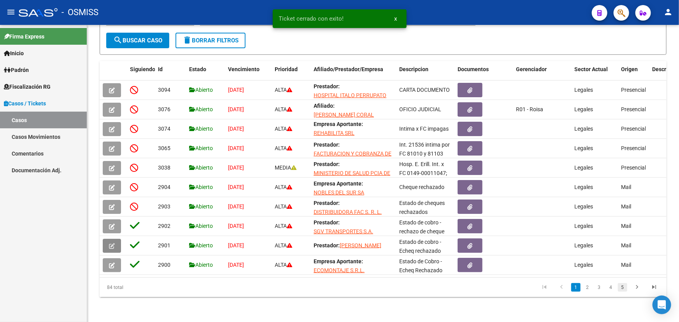
click at [619, 289] on link "5" at bounding box center [622, 287] width 9 height 9
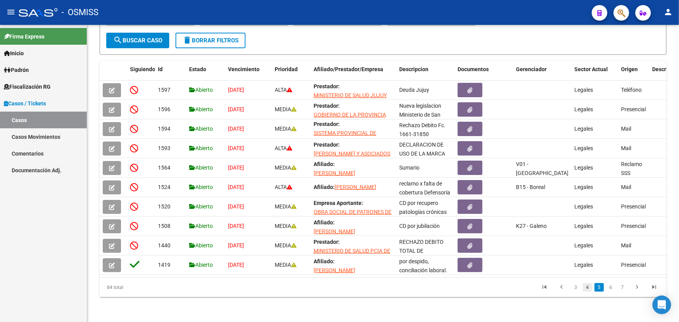
click at [588, 288] on link "4" at bounding box center [587, 287] width 9 height 9
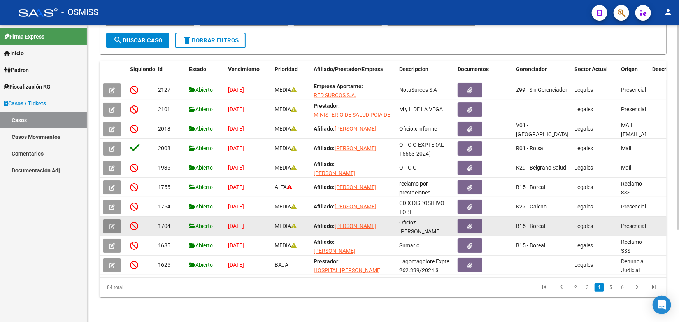
click at [109, 224] on icon "button" at bounding box center [112, 227] width 6 height 6
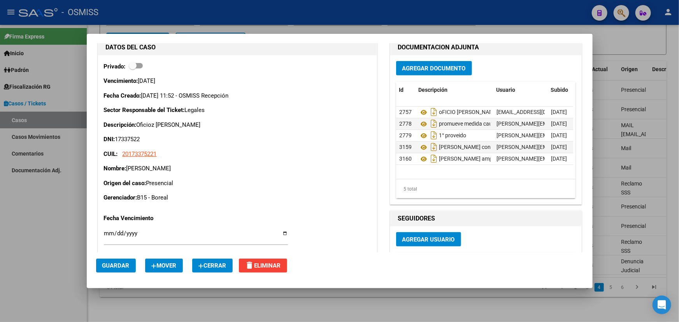
scroll to position [389, 0]
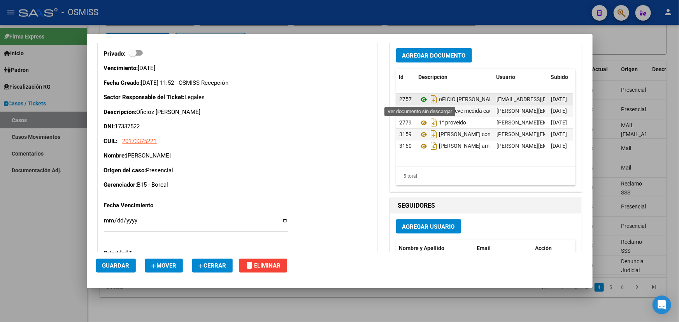
click at [424, 99] on icon at bounding box center [424, 99] width 10 height 9
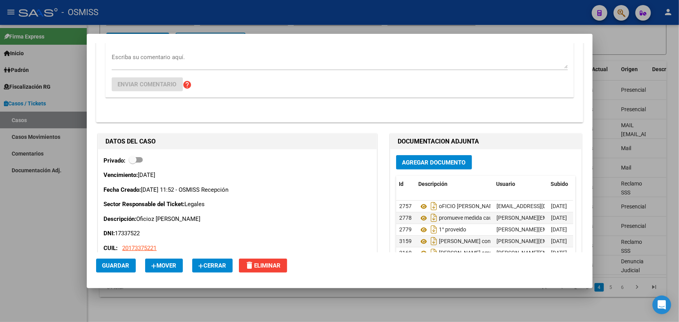
scroll to position [177, 0]
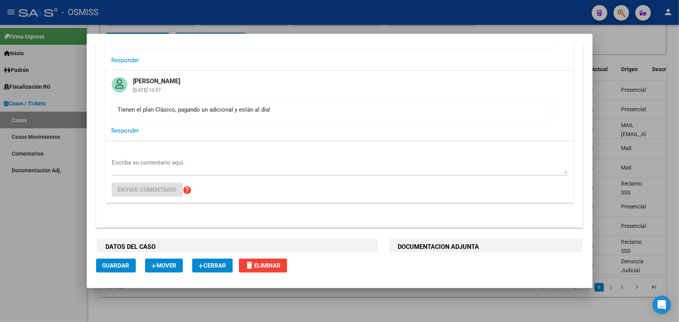
click at [163, 158] on textarea "Escriba su comentario aquí." at bounding box center [340, 166] width 456 height 16
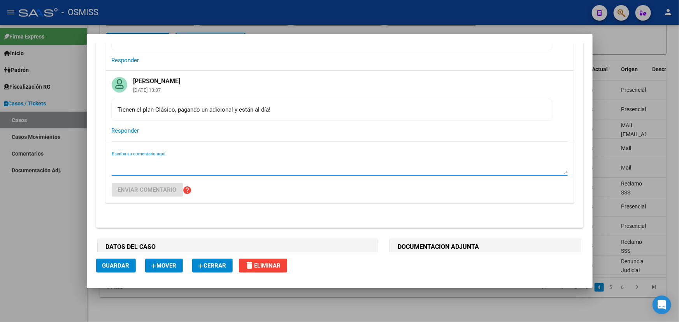
paste textarea "Hago saber a V.S. que el pasado 21/01/2025 falleció el actor Sr. Lucio Hilarión…"
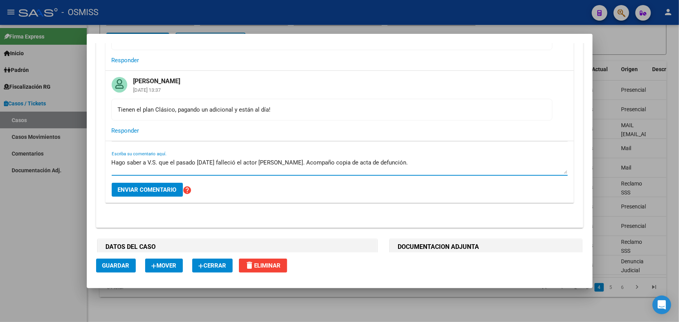
type textarea "Hago saber a V.S. que el pasado 21/01/2025 falleció el actor Sr. Lucio Hilarión…"
click at [134, 187] on span "Enviar comentario" at bounding box center [147, 189] width 59 height 7
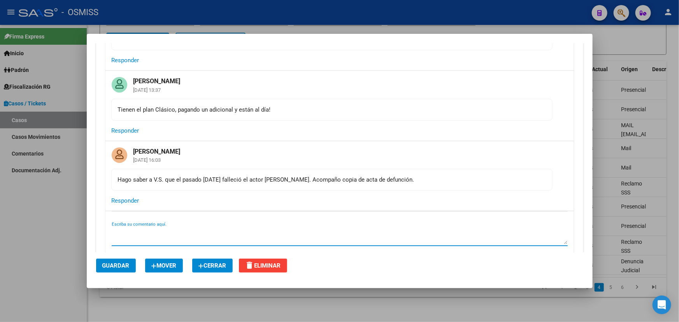
click at [172, 230] on textarea "Escriba su comentario aquí." at bounding box center [340, 237] width 456 height 16
paste textarea "Salta, 28 de febrero de 2025. Proveyendo a la presentación que antecede téngase…"
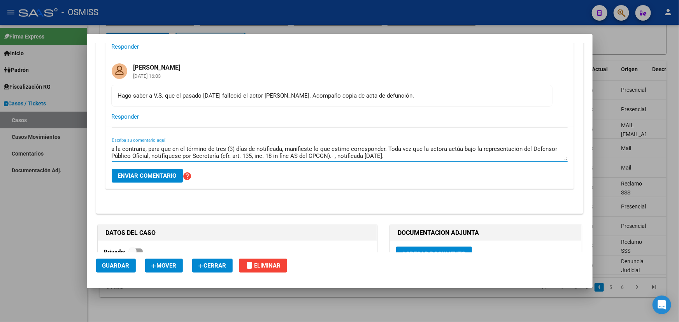
scroll to position [283, 0]
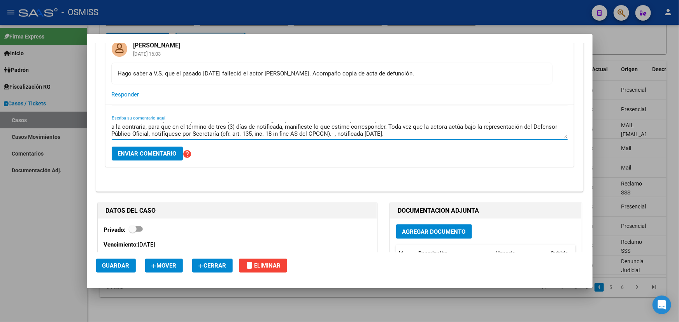
type textarea "Salta, 28 de febrero de 2025. Proveyendo a la presentación que antecede téngase…"
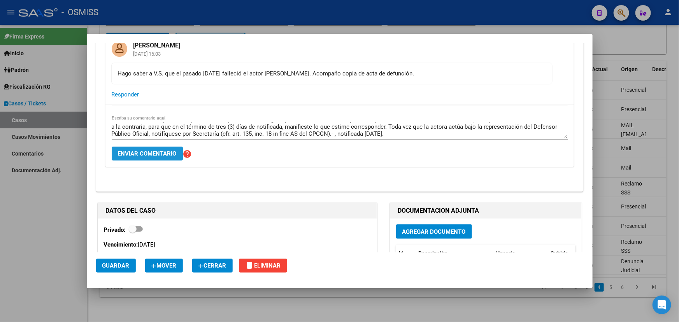
click at [136, 154] on span "Enviar comentario" at bounding box center [147, 153] width 59 height 7
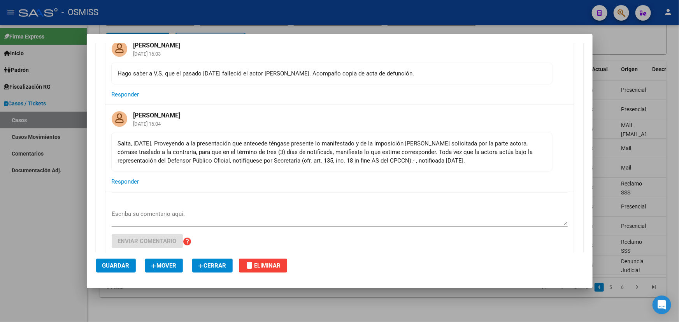
drag, startPoint x: 334, startPoint y: 152, endPoint x: 508, endPoint y: 169, distance: 174.7
click at [498, 167] on mat-card-content "Salta, 28 de febrero de 2025. Proveyendo a la presentación que antecede téngase…" at bounding box center [331, 152] width 441 height 39
click at [508, 169] on mat-card-content "Salta, 28 de febrero de 2025. Proveyendo a la presentación que antecede téngase…" at bounding box center [331, 152] width 441 height 39
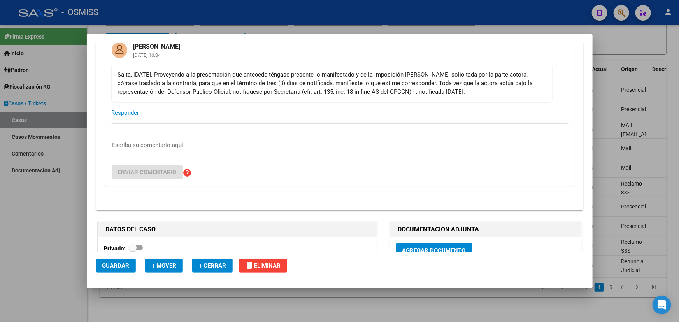
scroll to position [354, 0]
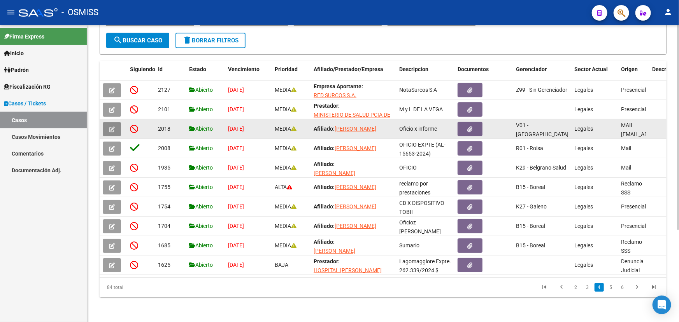
click at [115, 123] on button "button" at bounding box center [112, 129] width 18 height 14
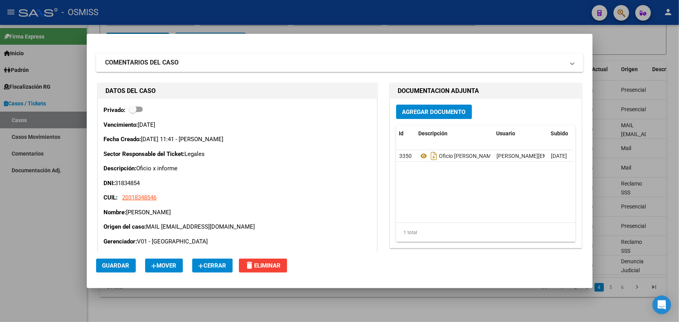
scroll to position [0, 0]
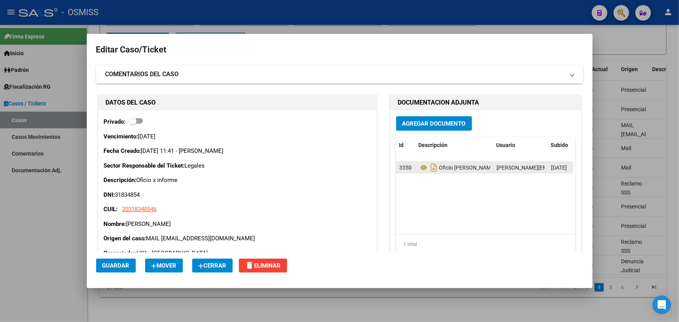
click at [415, 163] on datatable-body-cell "Oficio Enriquez" at bounding box center [454, 167] width 78 height 11
click at [419, 166] on icon at bounding box center [424, 167] width 10 height 9
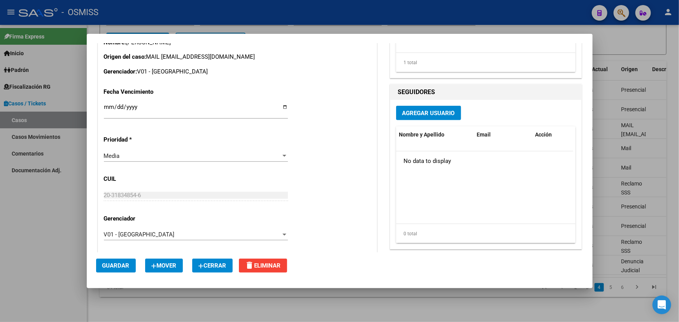
scroll to position [141, 0]
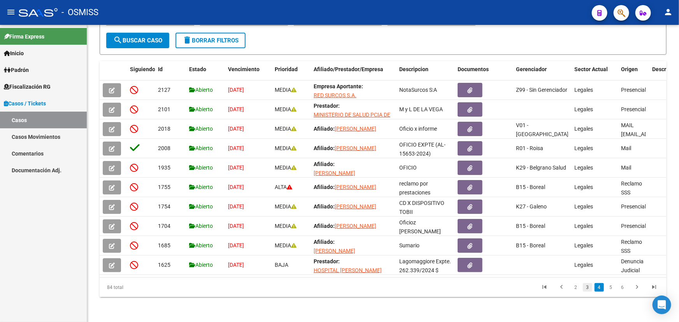
click at [590, 289] on link "3" at bounding box center [587, 287] width 9 height 9
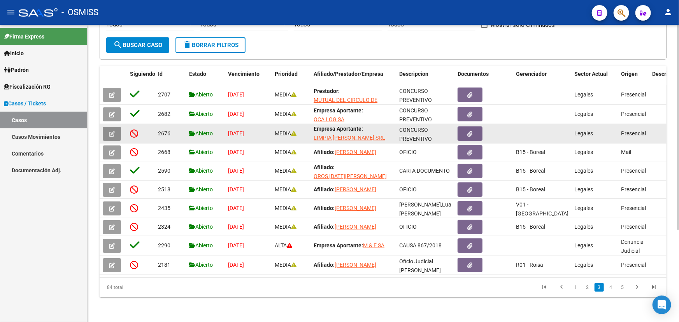
click at [109, 131] on icon "button" at bounding box center [112, 134] width 6 height 6
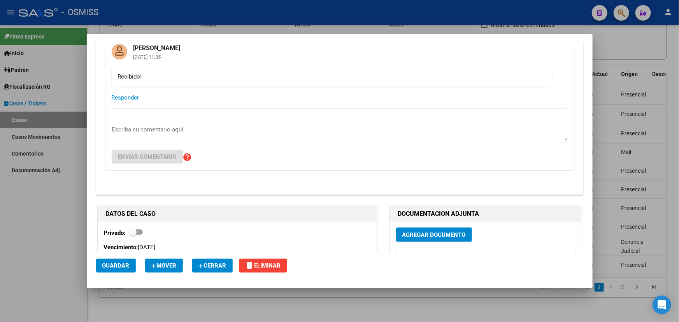
scroll to position [106, 0]
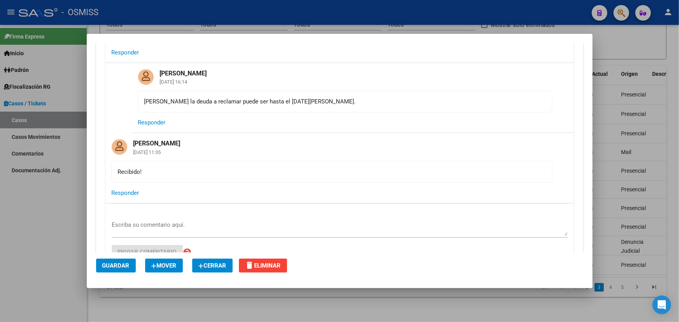
drag, startPoint x: 186, startPoint y: 100, endPoint x: 365, endPoint y: 96, distance: 179.4
click at [361, 97] on div "Pedrón la deuda a reclamar puede ser hasta el 30 de abril 2025." at bounding box center [344, 101] width 401 height 9
click at [385, 97] on div "Pedrón la deuda a reclamar puede ser hasta el 30 de abril 2025." at bounding box center [344, 101] width 401 height 9
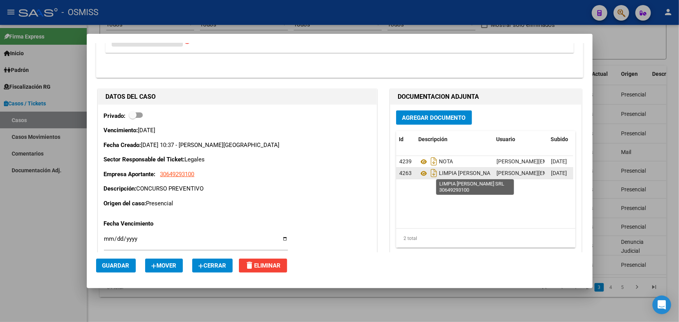
scroll to position [0, 27]
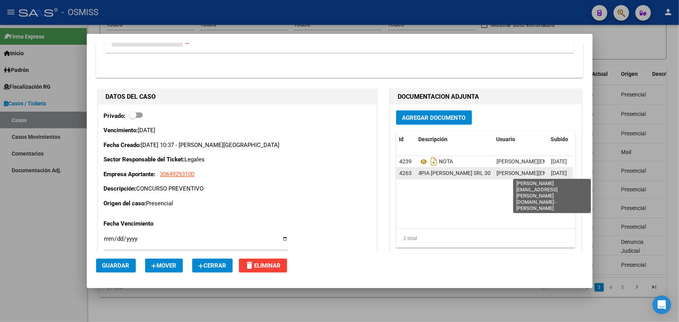
drag, startPoint x: 512, startPoint y: 175, endPoint x: 532, endPoint y: 175, distance: 20.6
click at [527, 175] on div "4263 LIMPIA BRILL SRL 30649293100 maria.salvatore@osmiss.org.ar - Maria Salvato…" at bounding box center [511, 174] width 230 height 12
click at [535, 175] on span "[EMAIL_ADDRESS][DOMAIN_NAME] - [PERSON_NAME]" at bounding box center [603, 173] width 215 height 6
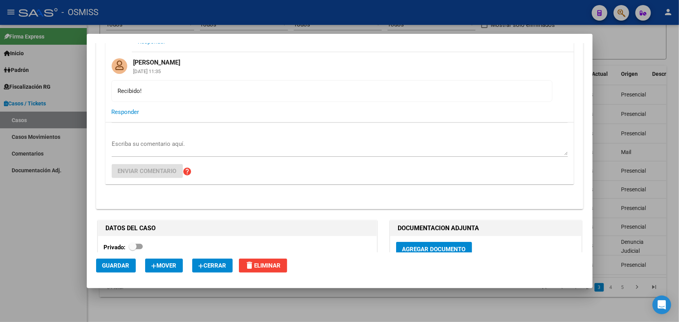
scroll to position [47, 0]
